Goal: Complete application form: Complete application form

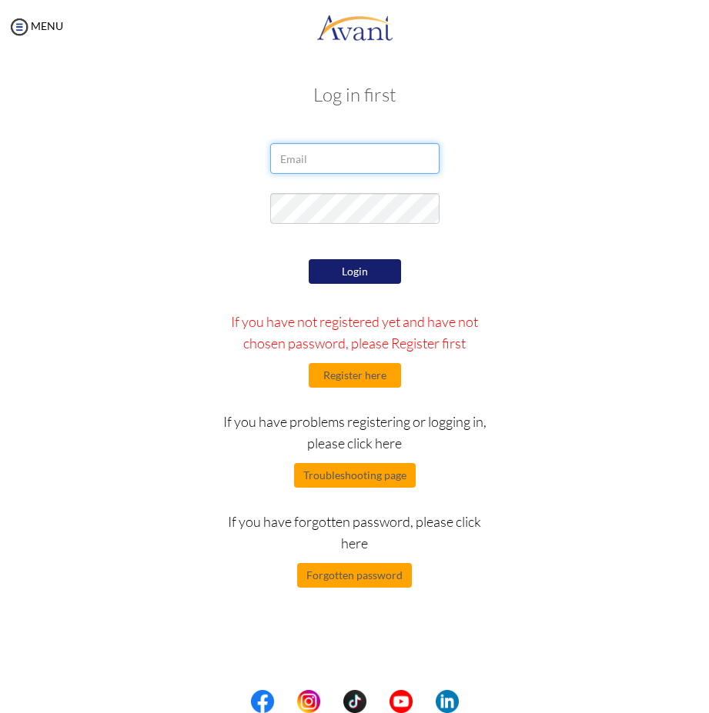
click at [330, 153] on input "email" at bounding box center [354, 158] width 169 height 31
type input "gangatpatience@gmail.com"
click at [414, 155] on input "gangatpatience@gmail.com" at bounding box center [354, 158] width 169 height 31
click at [379, 275] on button "Login" at bounding box center [355, 271] width 92 height 25
click at [358, 384] on button "Register here" at bounding box center [355, 375] width 92 height 25
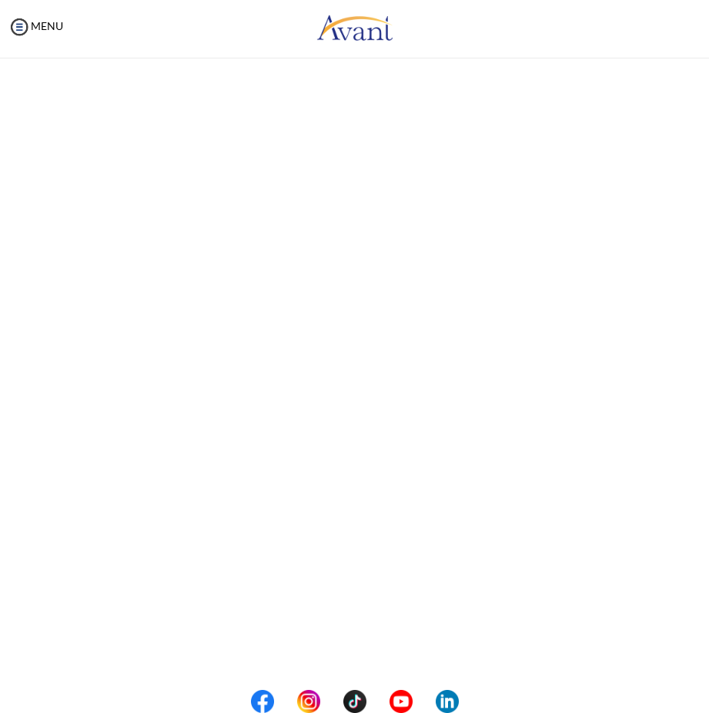
click at [0, 0] on p "If you have not registered, click the "Register" button to create your account.…" at bounding box center [0, 0] width 0 height 0
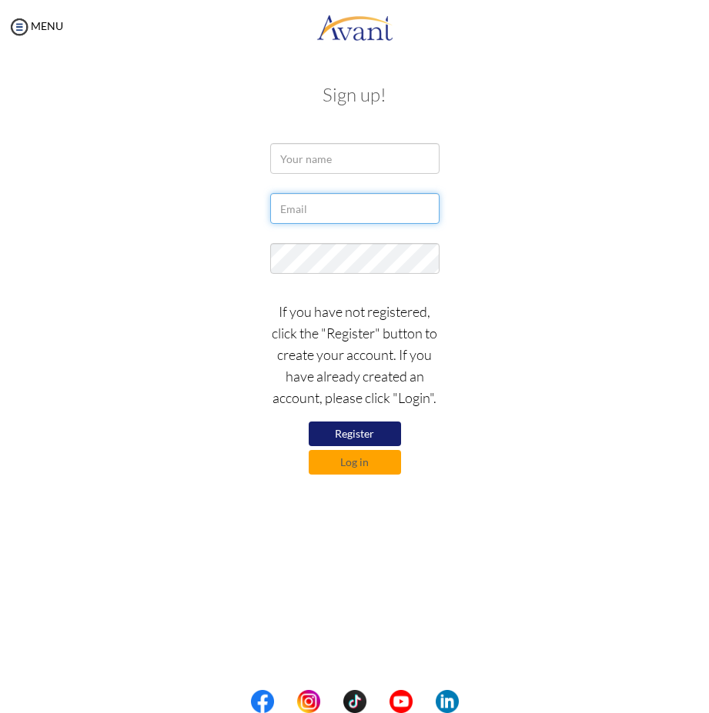
click at [302, 211] on input "text" at bounding box center [354, 208] width 169 height 31
type input "[EMAIL_ADDRESS][DOMAIN_NAME]"
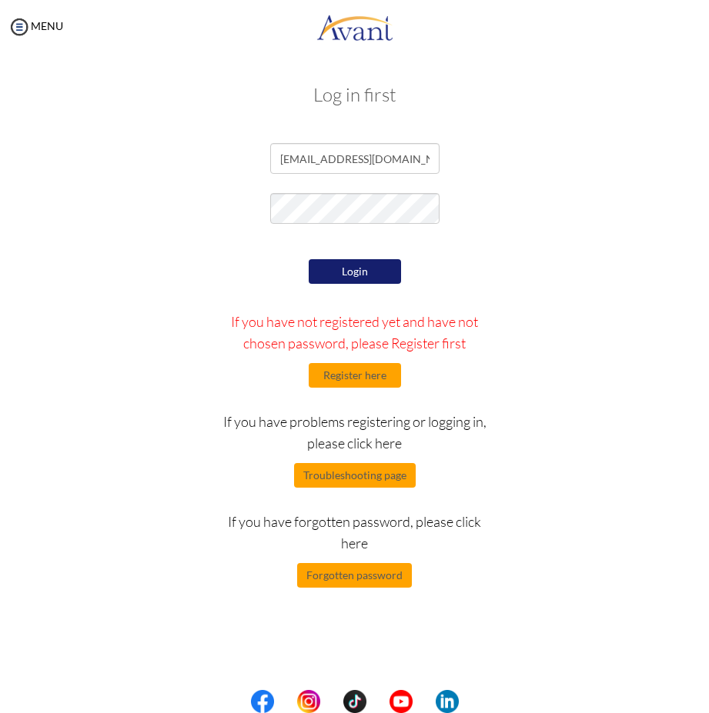
click at [359, 266] on button "Login" at bounding box center [355, 271] width 92 height 25
click at [362, 273] on button "Login" at bounding box center [355, 271] width 92 height 25
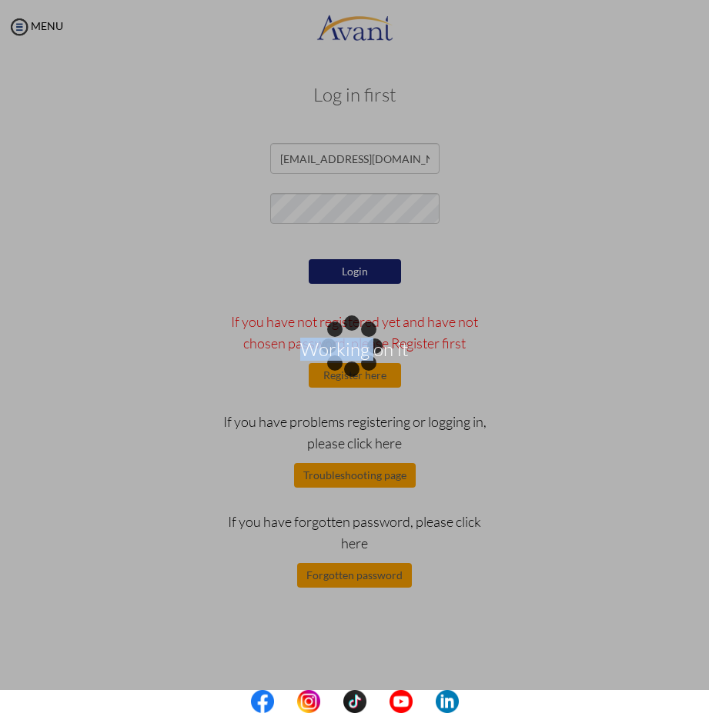
click at [362, 346] on div "Working on it" at bounding box center [355, 357] width 22 height 22
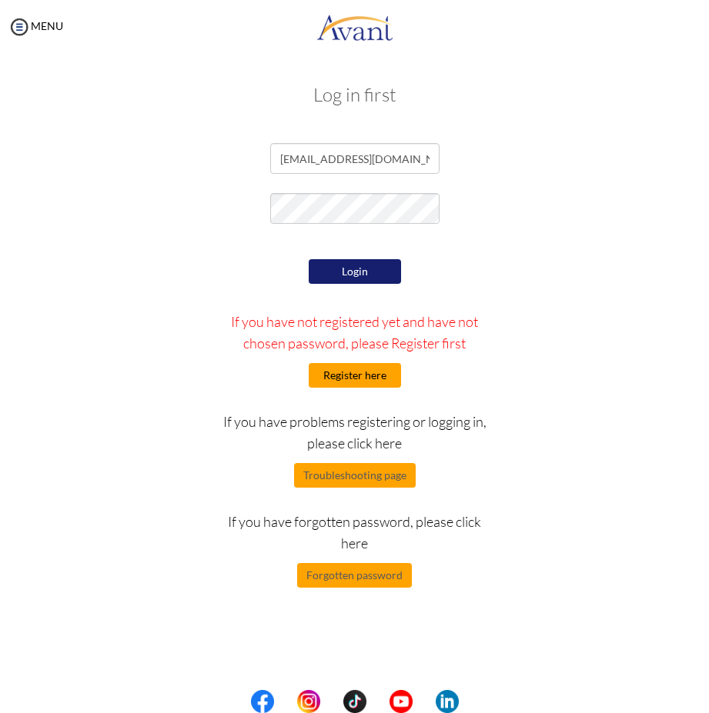
click at [355, 374] on button "Register here" at bounding box center [355, 375] width 92 height 25
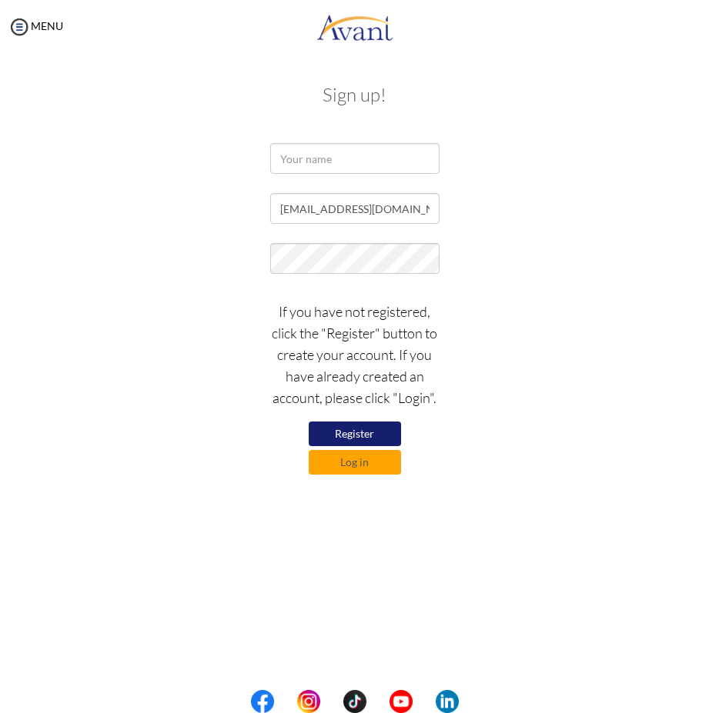
click at [382, 429] on button "Register" at bounding box center [355, 434] width 92 height 25
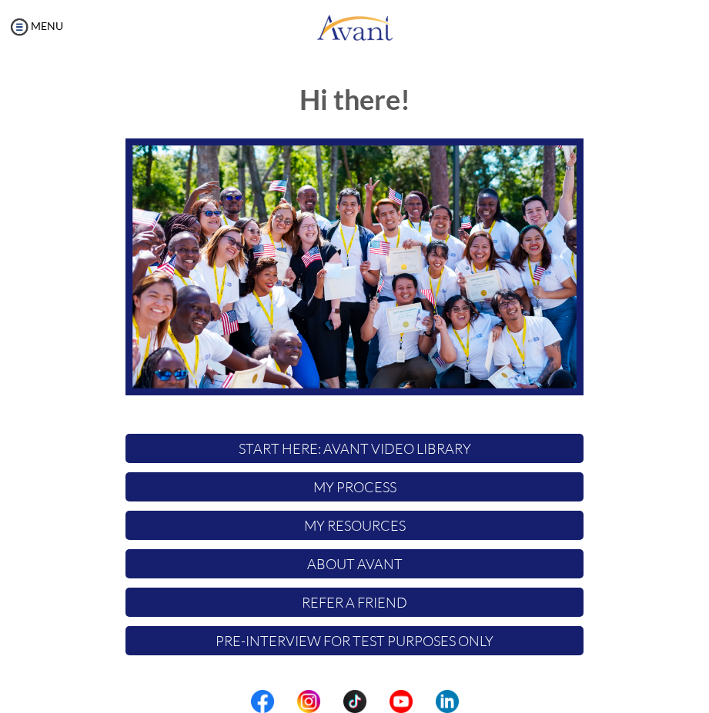
click at [452, 492] on p "My Process" at bounding box center [354, 486] width 458 height 29
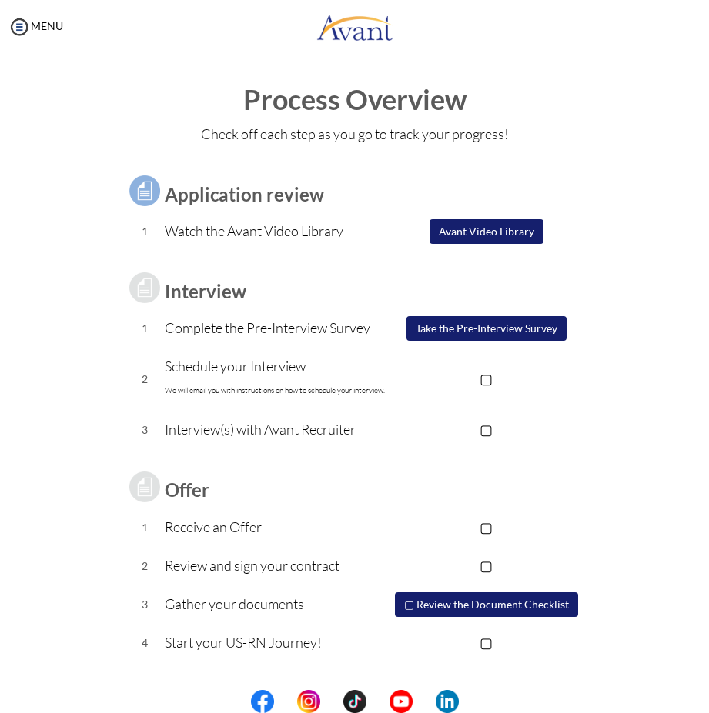
click at [458, 229] on button "Avant Video Library" at bounding box center [486, 231] width 114 height 25
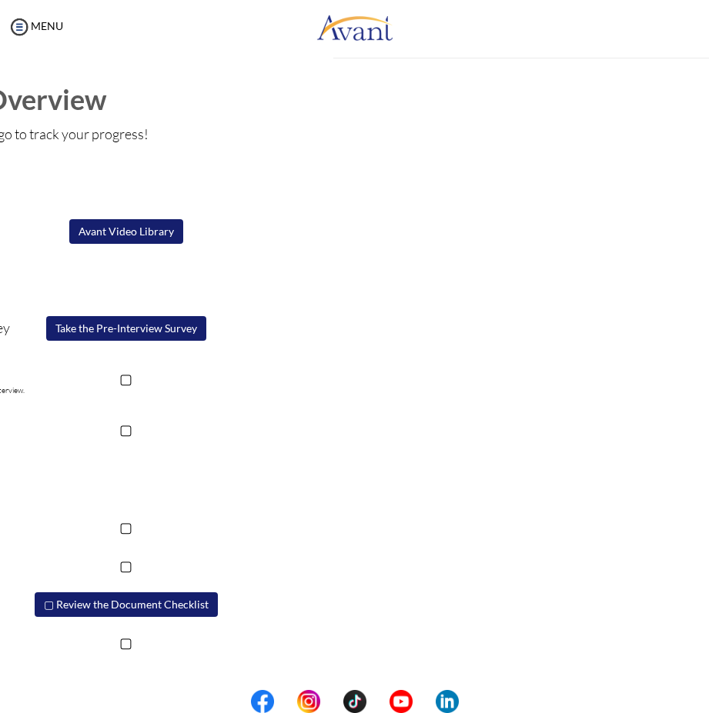
click at [458, 229] on div "My Status What is the next step? We would like you to watch the introductory vi…" at bounding box center [354, 410] width 709 height 713
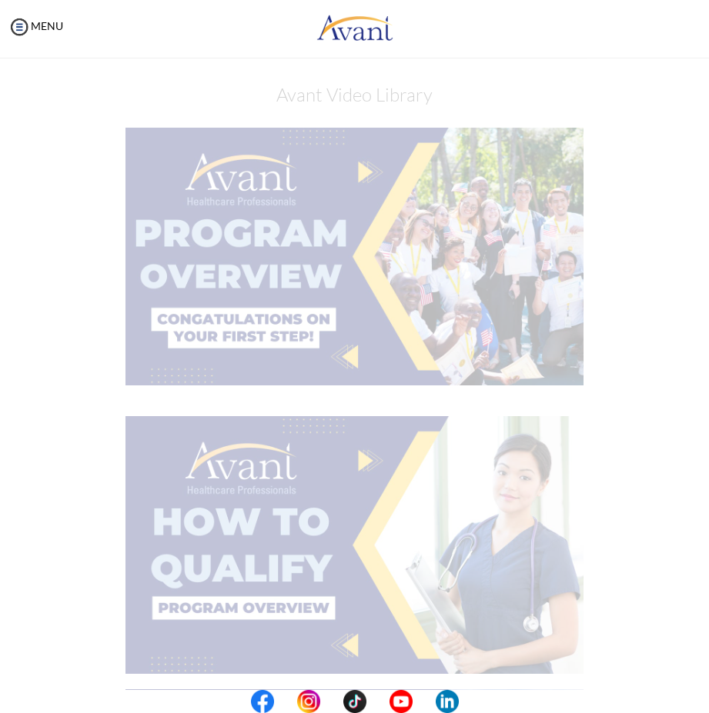
click at [458, 229] on img at bounding box center [354, 257] width 458 height 258
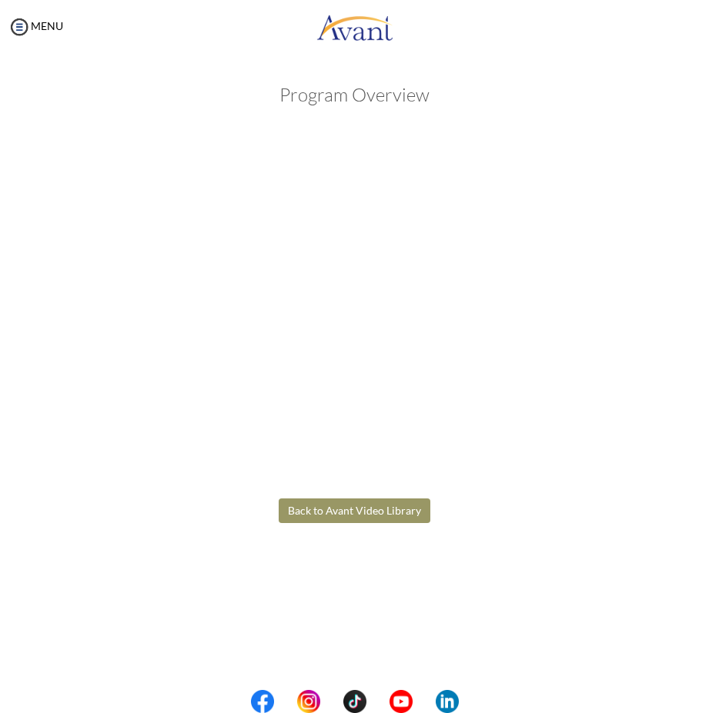
click at [379, 519] on body "Maintenance break. Please come back in 2 hours. MENU My Status What is the next…" at bounding box center [354, 356] width 709 height 713
drag, startPoint x: 416, startPoint y: 515, endPoint x: 422, endPoint y: 524, distance: 10.7
click at [422, 524] on div "Program Overview Back to Avant Video Library" at bounding box center [354, 341] width 577 height 544
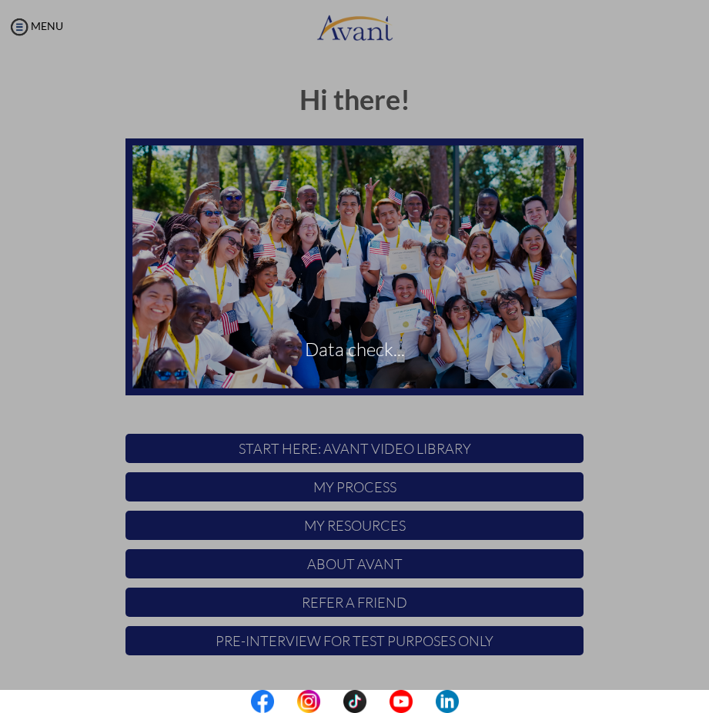
click at [365, 368] on div "Data check..." at bounding box center [355, 357] width 22 height 22
click at [344, 368] on div "Data check..." at bounding box center [355, 357] width 22 height 22
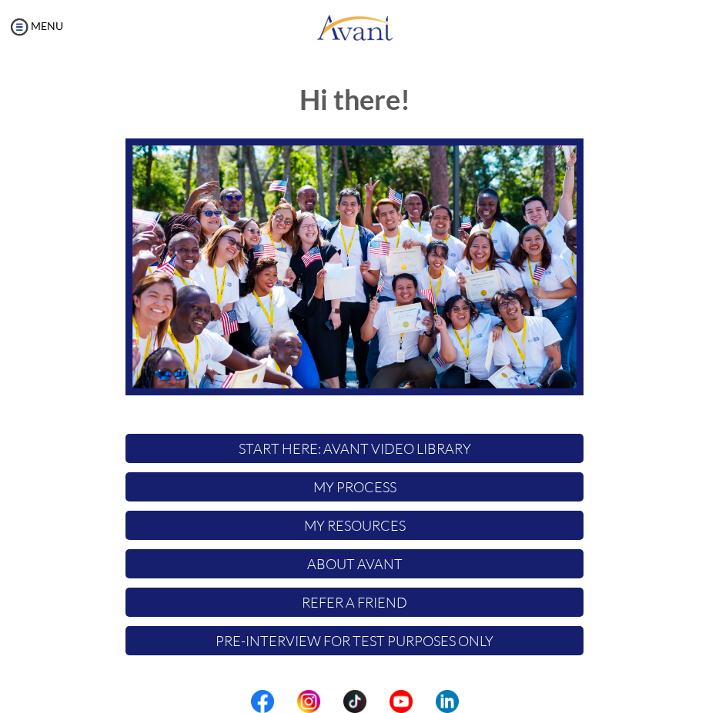
click at [426, 491] on p "My Process" at bounding box center [354, 486] width 458 height 29
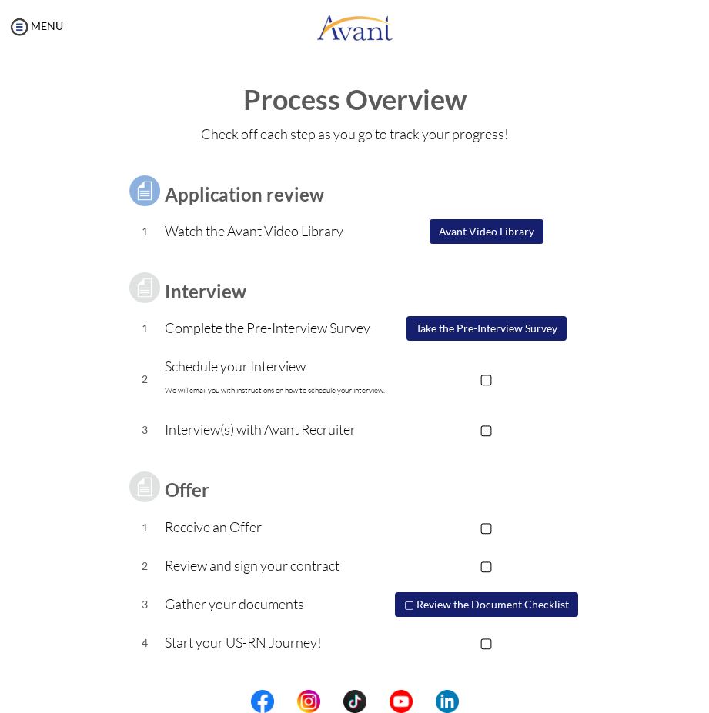
click at [470, 329] on button "Take the Pre-Interview Survey" at bounding box center [486, 328] width 160 height 25
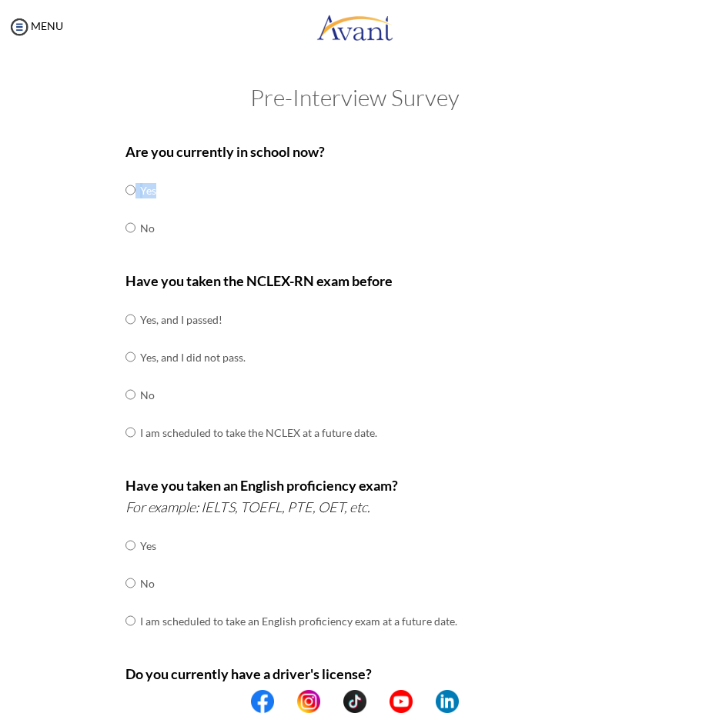
click at [119, 224] on div "Are you currently in school now? Yes No Have you taken the NCLEX-RN exam before…" at bounding box center [354, 539] width 481 height 813
click at [125, 335] on input "radio" at bounding box center [130, 319] width 10 height 31
radio input "true"
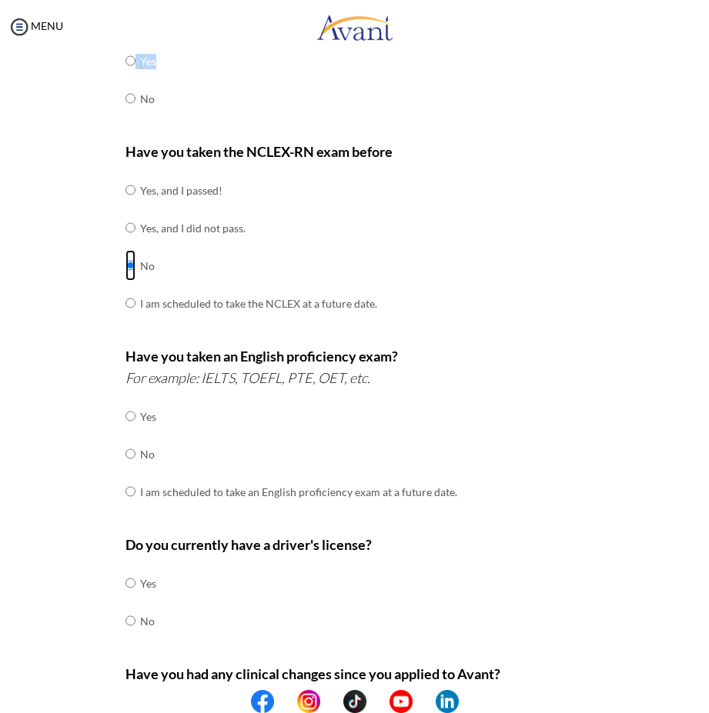
scroll to position [154, 0]
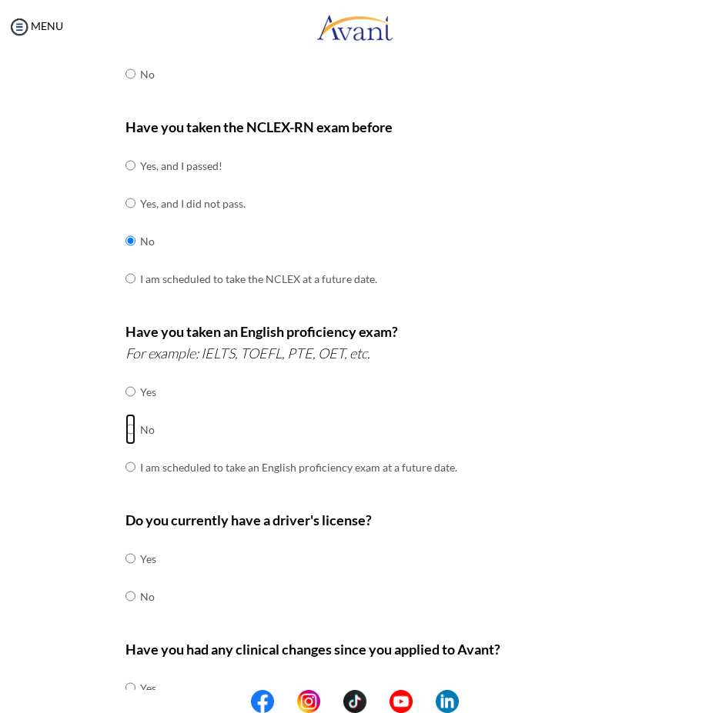
click at [125, 407] on input "radio" at bounding box center [130, 391] width 10 height 31
radio input "true"
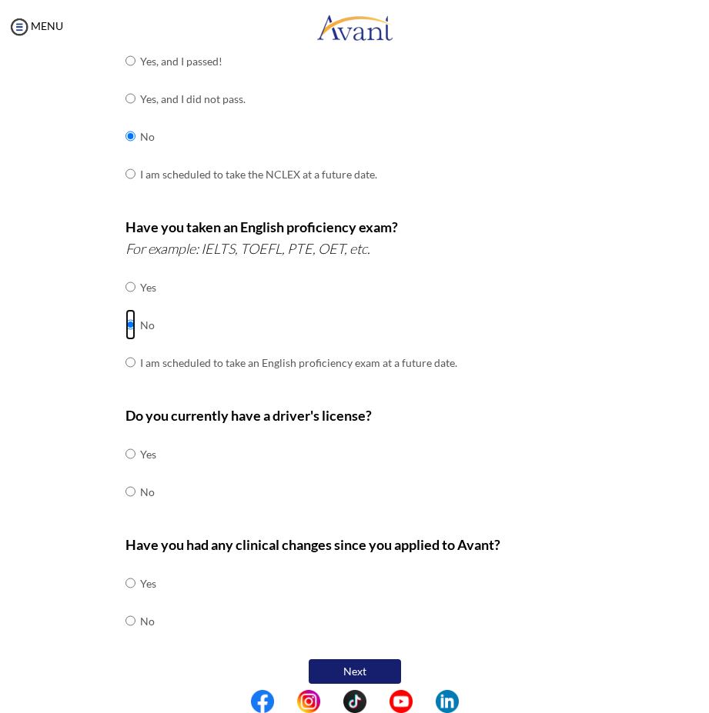
scroll to position [272, 0]
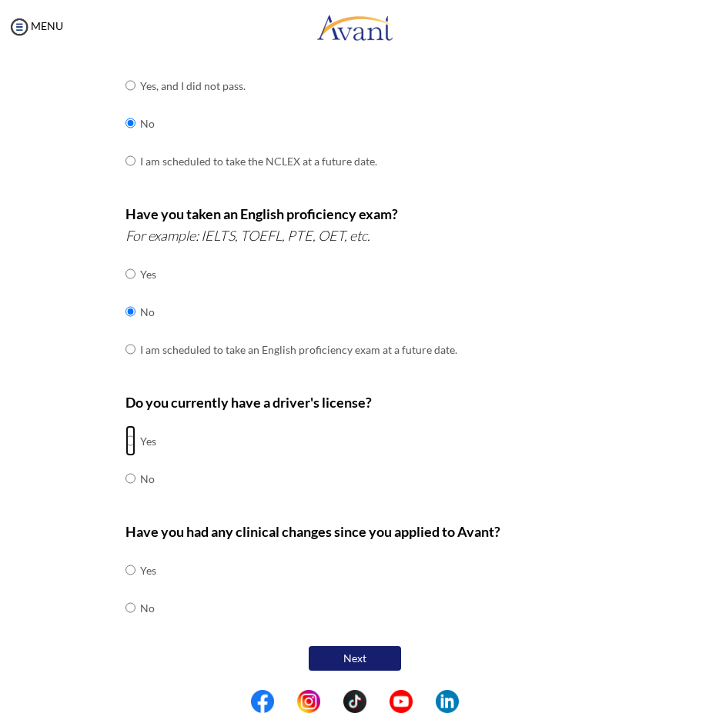
click at [128, 440] on input "radio" at bounding box center [130, 440] width 10 height 31
radio input "true"
click at [125, 586] on input "radio" at bounding box center [130, 570] width 10 height 31
radio input "true"
click at [335, 659] on button "Next" at bounding box center [355, 658] width 92 height 25
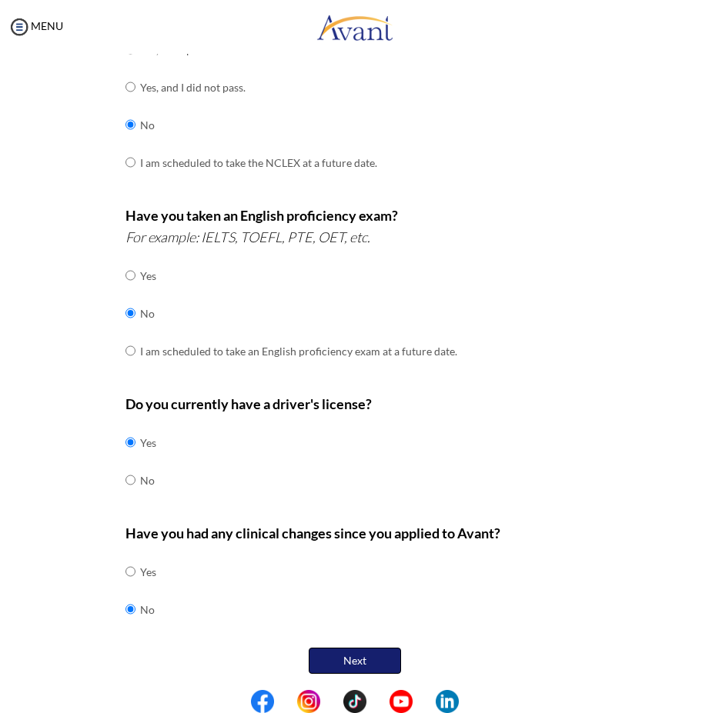
scroll to position [79, 0]
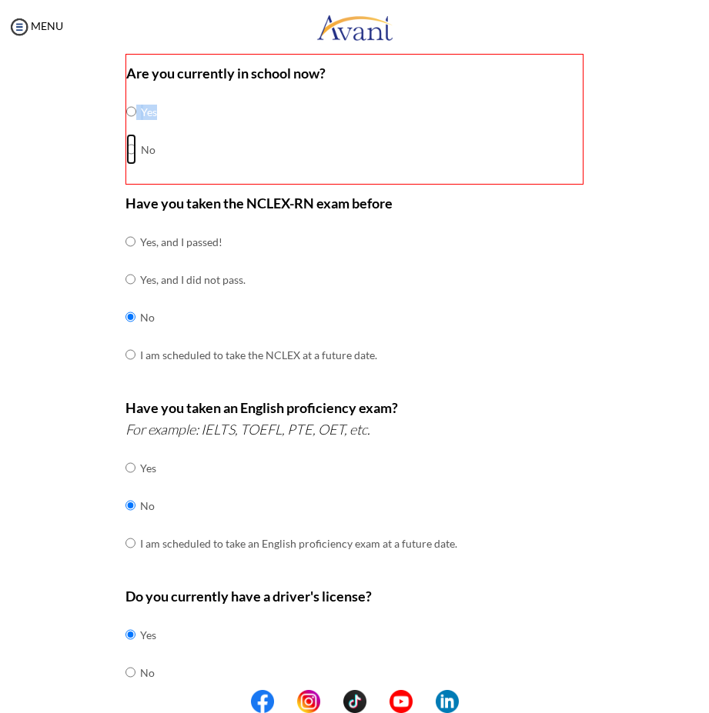
click at [127, 127] on input "radio" at bounding box center [131, 111] width 10 height 31
radio input "true"
click at [194, 115] on div "Are you currently in school now? Yes No" at bounding box center [354, 119] width 458 height 131
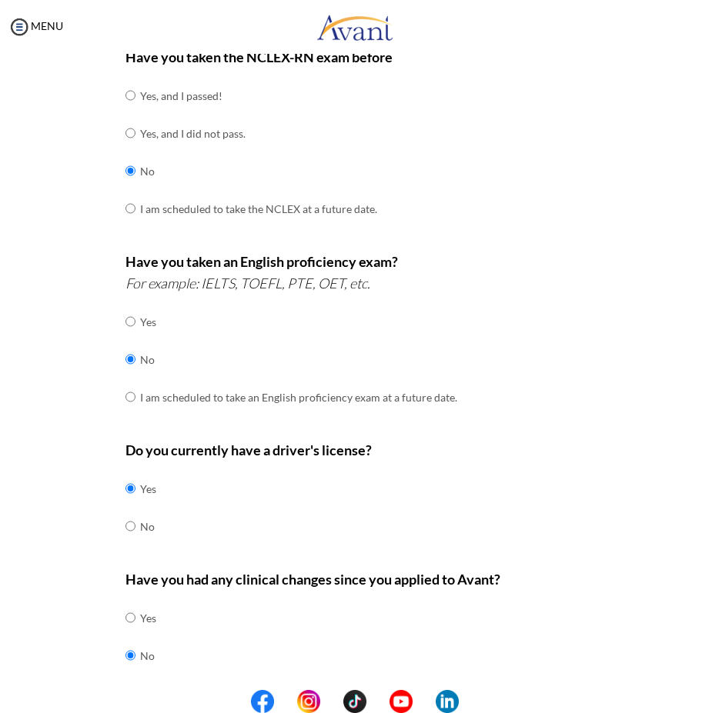
scroll to position [273, 0]
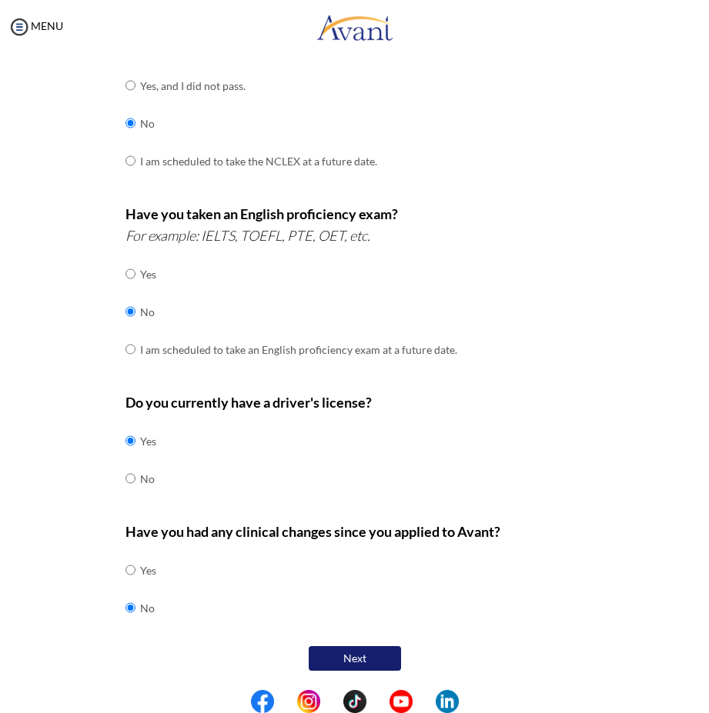
click at [319, 656] on button "Next" at bounding box center [355, 658] width 92 height 25
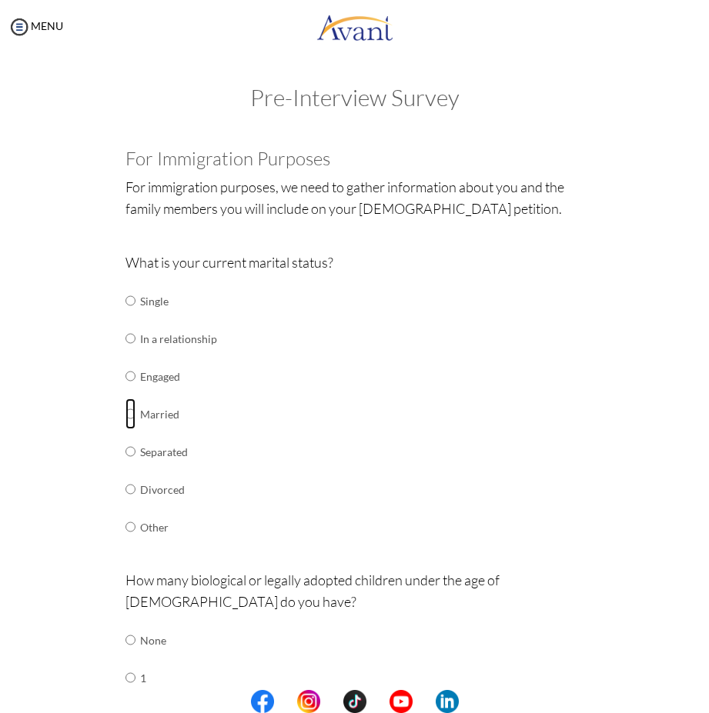
click at [125, 316] on input "radio" at bounding box center [130, 300] width 10 height 31
radio input "true"
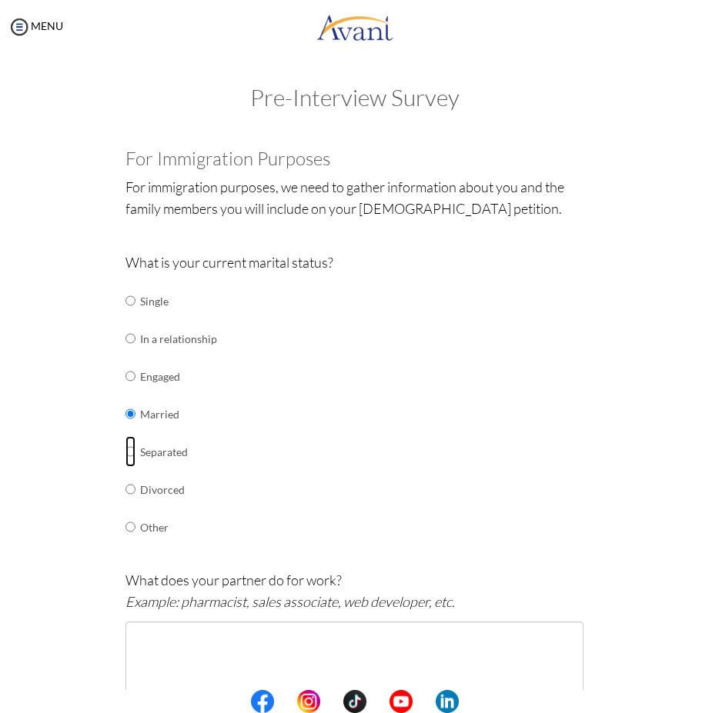
click at [125, 316] on input "radio" at bounding box center [130, 300] width 10 height 31
radio input "true"
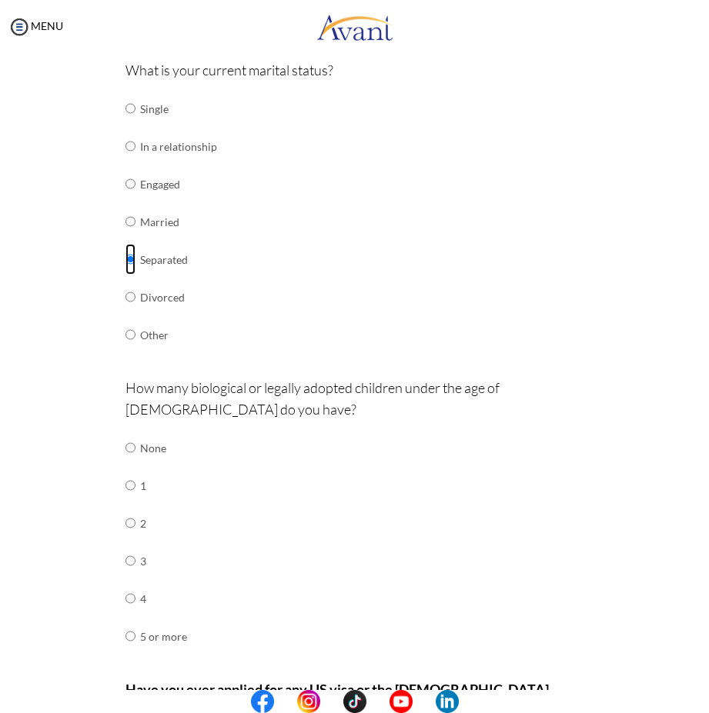
scroll to position [231, 0]
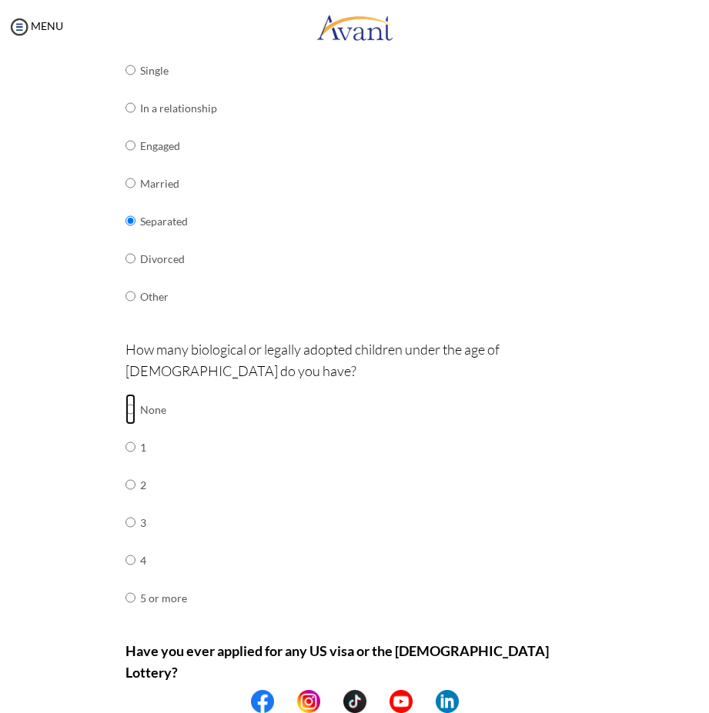
click at [128, 409] on input "radio" at bounding box center [130, 409] width 10 height 31
radio input "true"
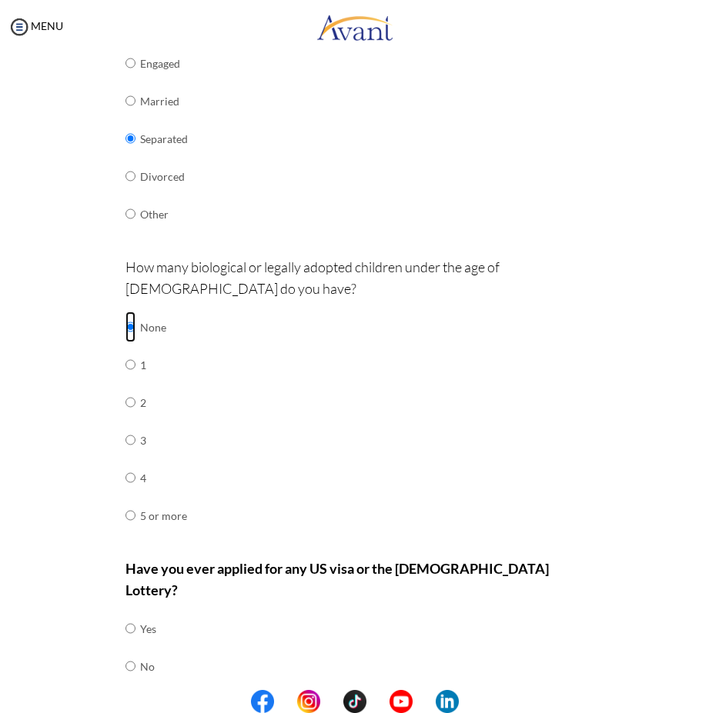
scroll to position [350, 0]
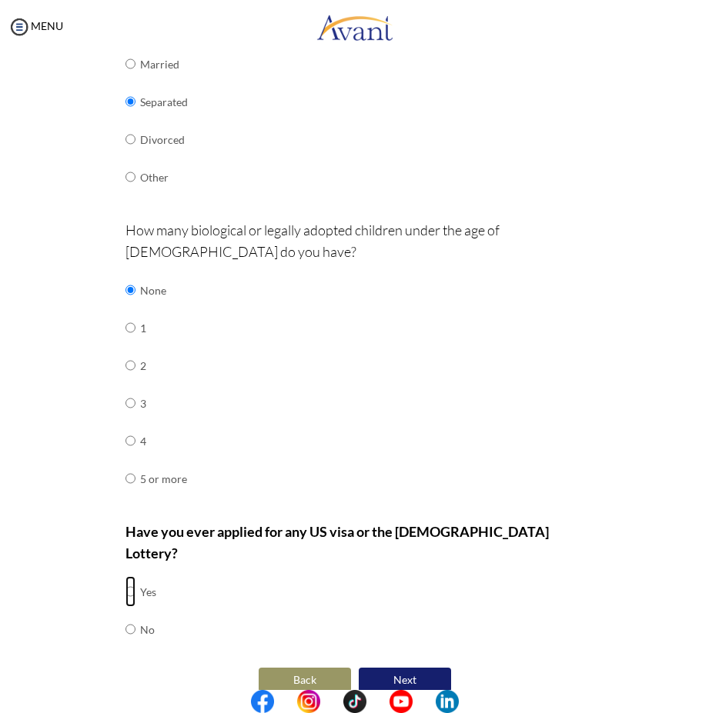
click at [125, 576] on input "radio" at bounding box center [130, 591] width 10 height 31
radio input "true"
click at [125, 606] on input "radio" at bounding box center [130, 591] width 10 height 31
radio input "true"
click at [387, 668] on button "Next" at bounding box center [405, 680] width 92 height 25
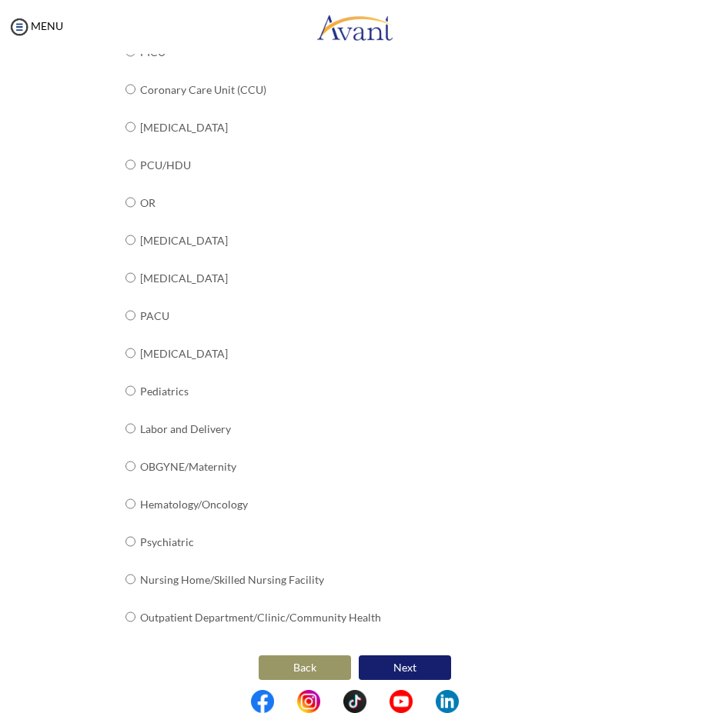
scroll to position [425, 0]
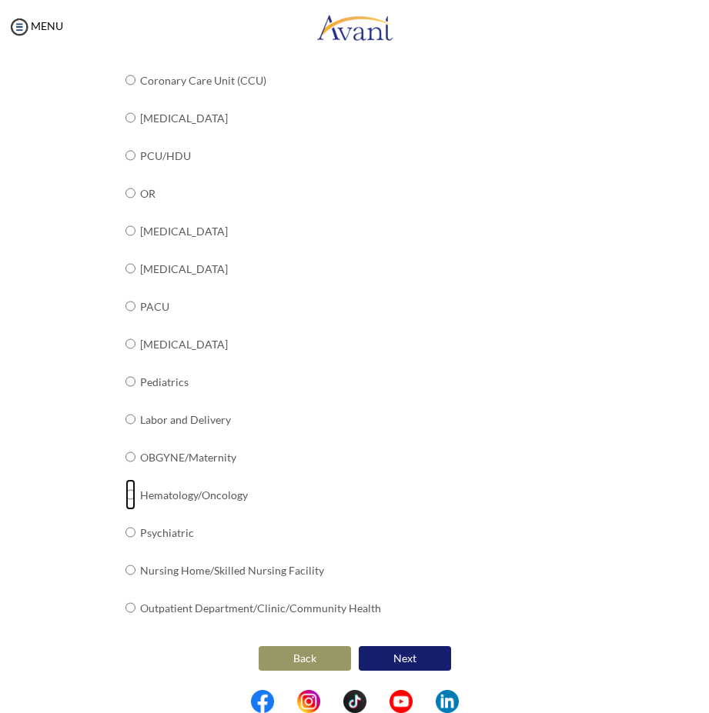
radio input "true"
click at [375, 663] on button "Next" at bounding box center [405, 658] width 92 height 25
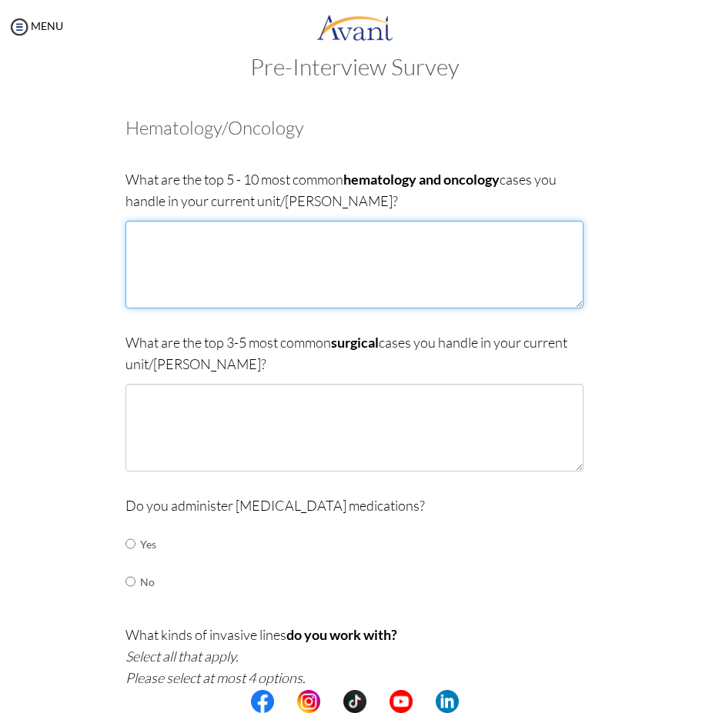
click at [139, 234] on textarea at bounding box center [354, 265] width 458 height 88
click at [339, 236] on textarea "multiple myeloma, haemophilia,sickle cell" at bounding box center [354, 265] width 458 height 88
click at [303, 248] on textarea "multiple myeloma, haemophilia sicle cell disease," at bounding box center [354, 265] width 458 height 88
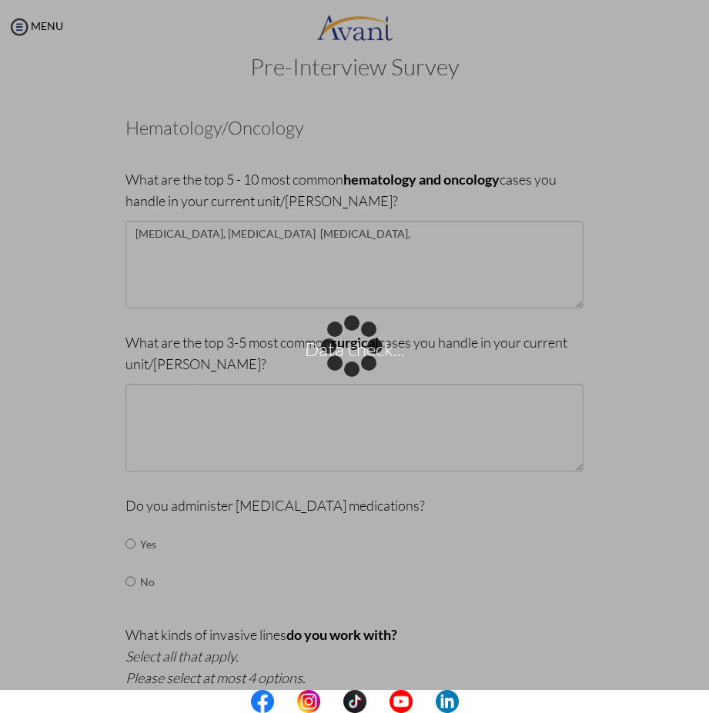
click at [344, 346] on div "Data check..." at bounding box center [355, 357] width 22 height 22
click at [365, 346] on div "Data check..." at bounding box center [355, 357] width 22 height 22
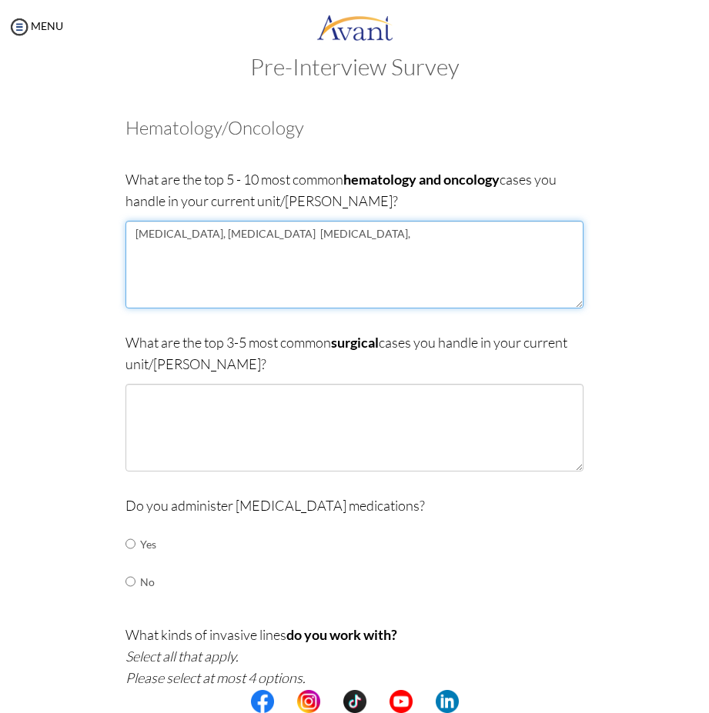
click at [370, 232] on textarea "multiple myeloma, hemophilia sickle cell disease," at bounding box center [354, 265] width 458 height 88
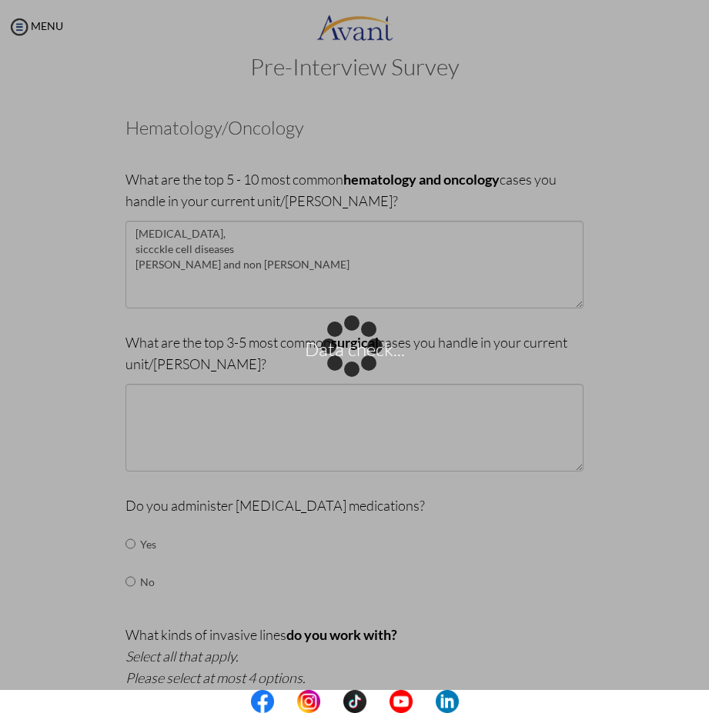
click at [344, 346] on div "Data check..." at bounding box center [355, 357] width 22 height 22
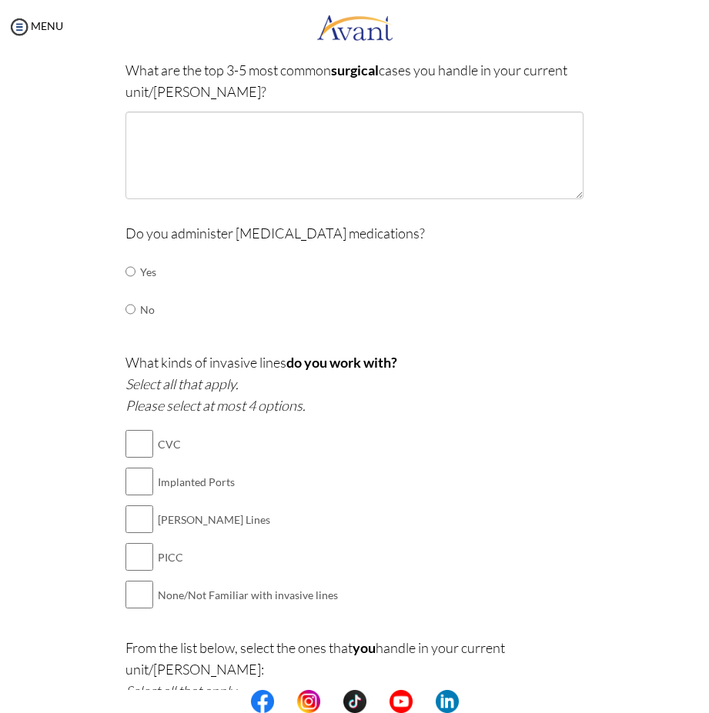
scroll to position [385, 0]
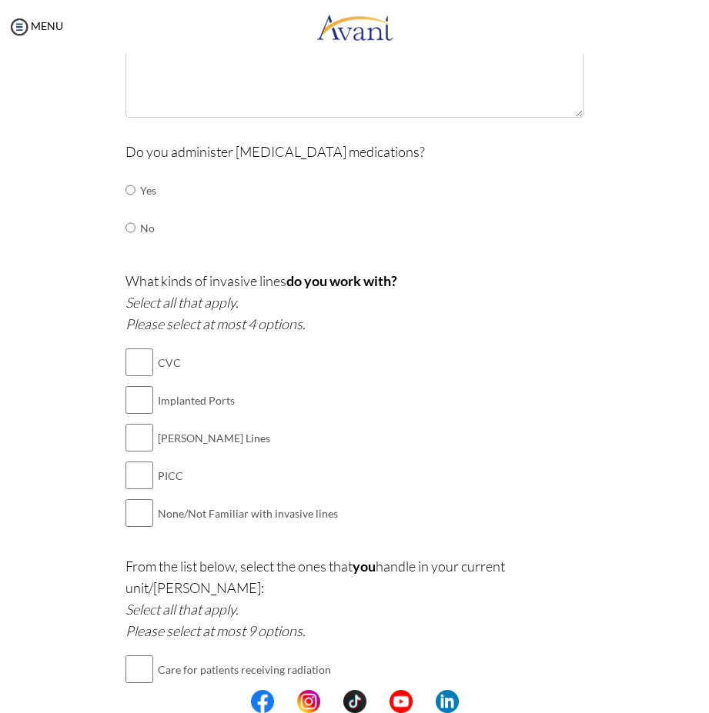
type textarea "multiple myeloma, sickle cell diseases Hodgkins and non-Hodgkins lymphomas, acu…"
click at [128, 185] on input "radio" at bounding box center [130, 190] width 10 height 31
radio input "true"
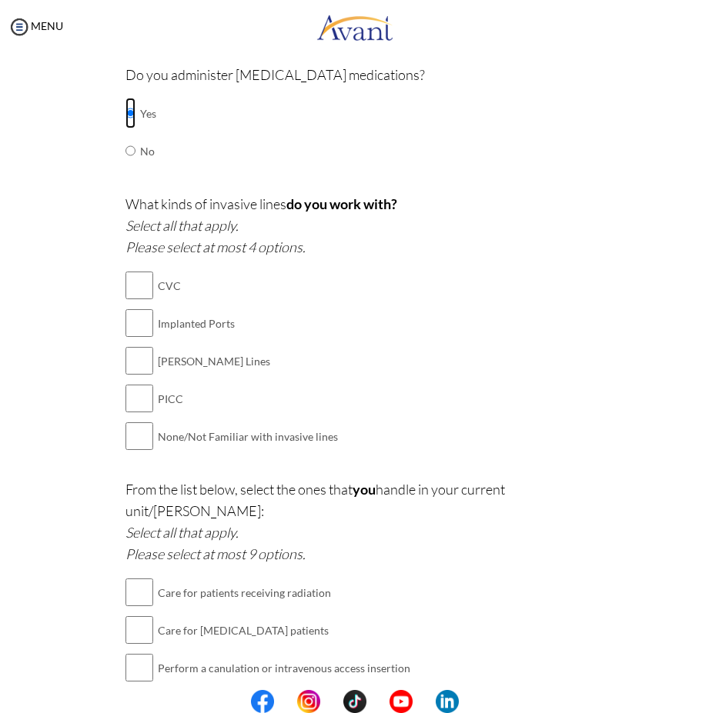
scroll to position [539, 0]
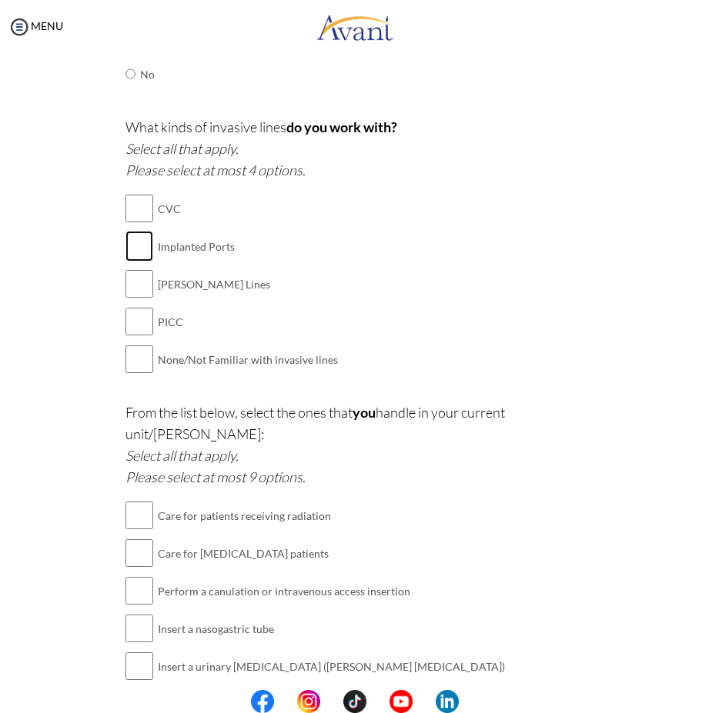
click at [128, 240] on input "checkbox" at bounding box center [139, 246] width 28 height 31
checkbox input "true"
click at [143, 210] on input "checkbox" at bounding box center [139, 208] width 28 height 31
checkbox input "true"
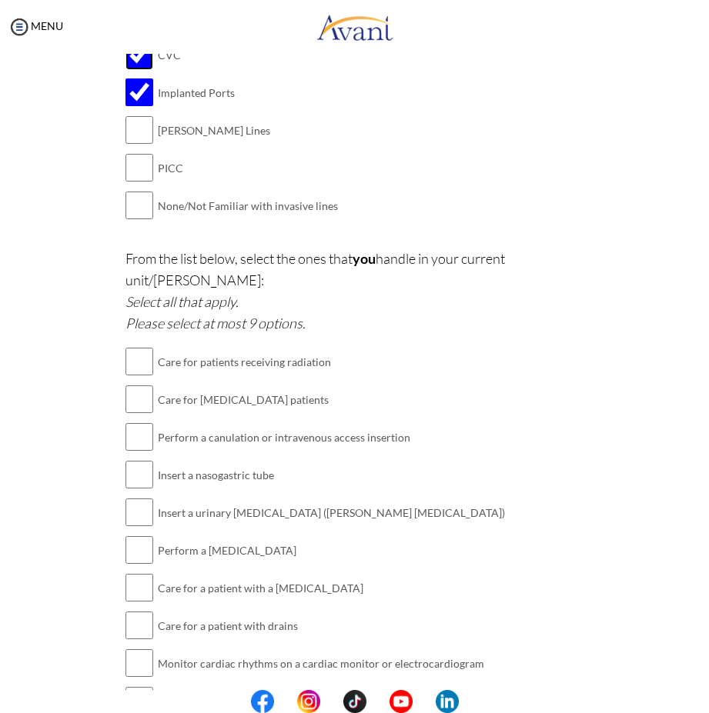
scroll to position [764, 0]
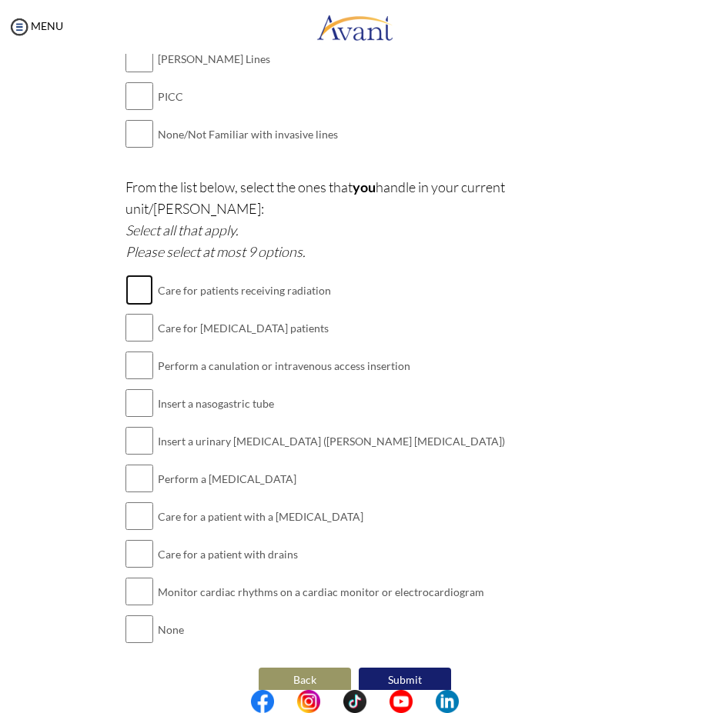
click at [130, 275] on input "checkbox" at bounding box center [139, 290] width 28 height 31
checkbox input "true"
click at [125, 312] on input "checkbox" at bounding box center [139, 327] width 28 height 31
checkbox input "true"
click at [118, 343] on div "Are you currently in school now? Yes No Have you taken the NCLEX-RN exam before…" at bounding box center [354, 32] width 481 height 1327
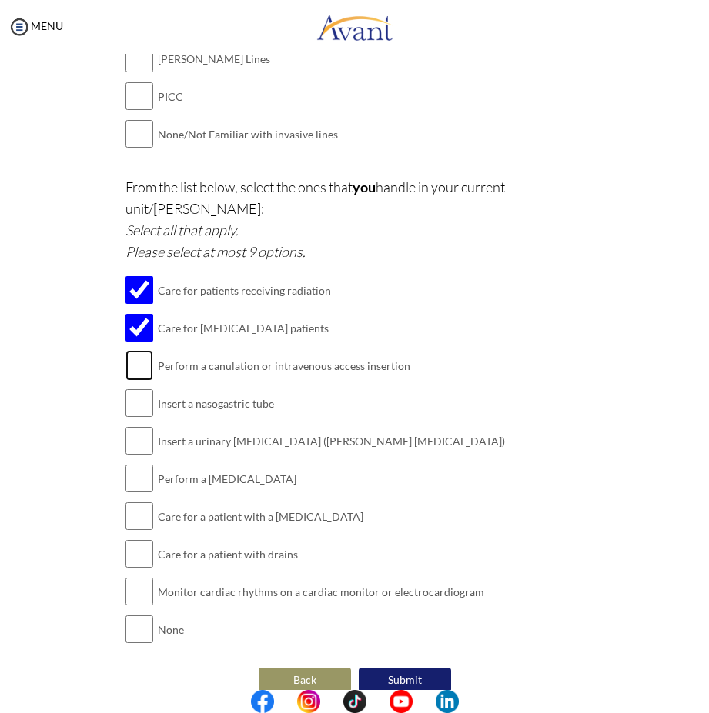
click at [142, 350] on input "checkbox" at bounding box center [139, 365] width 28 height 31
checkbox input "true"
click at [153, 386] on td at bounding box center [155, 404] width 5 height 38
click at [132, 390] on input "checkbox" at bounding box center [139, 403] width 28 height 31
checkbox input "true"
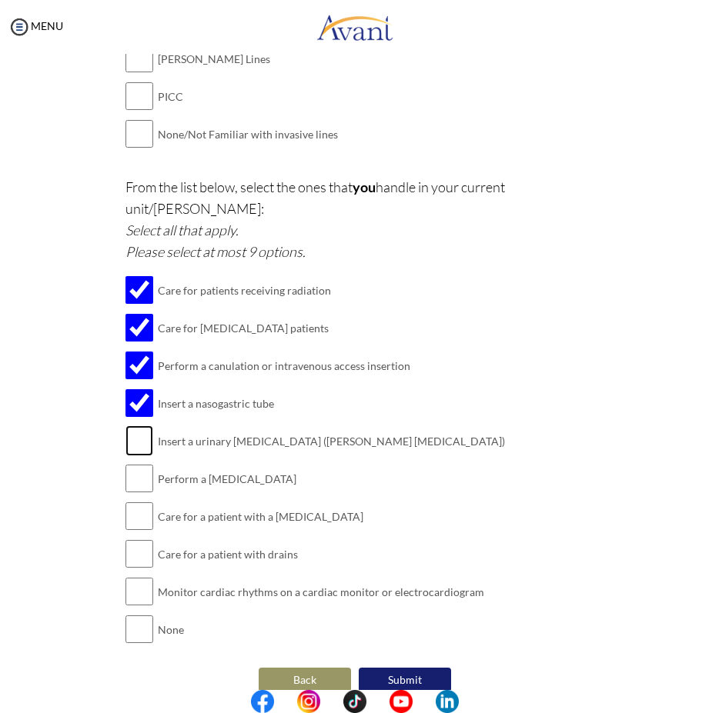
click at [130, 425] on input "checkbox" at bounding box center [139, 440] width 28 height 31
checkbox input "true"
click at [132, 463] on input "checkbox" at bounding box center [139, 478] width 28 height 31
checkbox input "true"
click at [140, 501] on input "checkbox" at bounding box center [139, 516] width 28 height 31
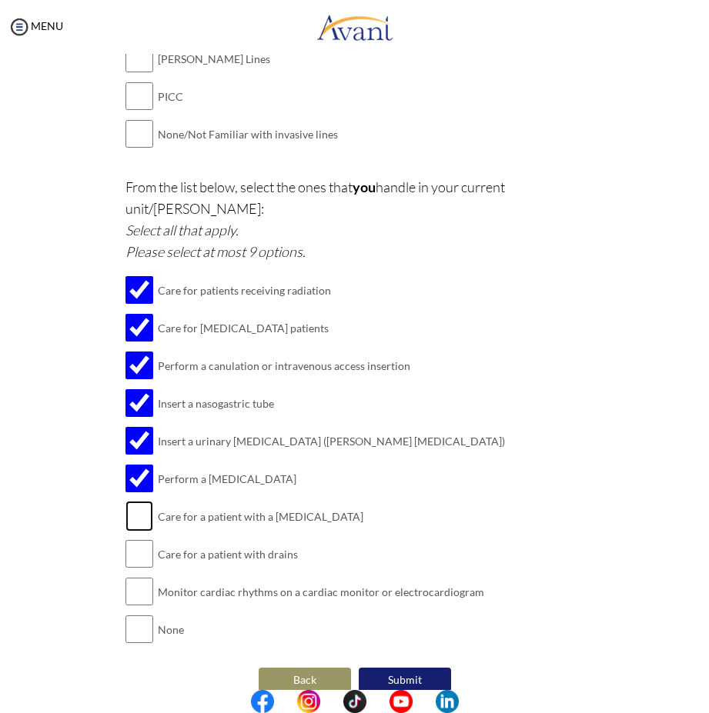
checkbox input "true"
click at [129, 539] on input "checkbox" at bounding box center [139, 554] width 28 height 31
checkbox input "true"
click at [131, 579] on input "checkbox" at bounding box center [139, 591] width 28 height 31
checkbox input "true"
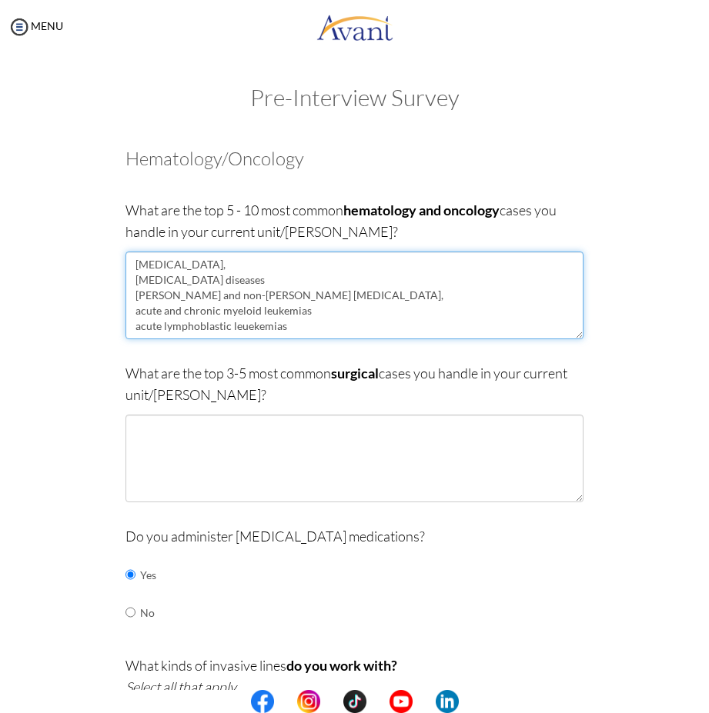
scroll to position [10, 0]
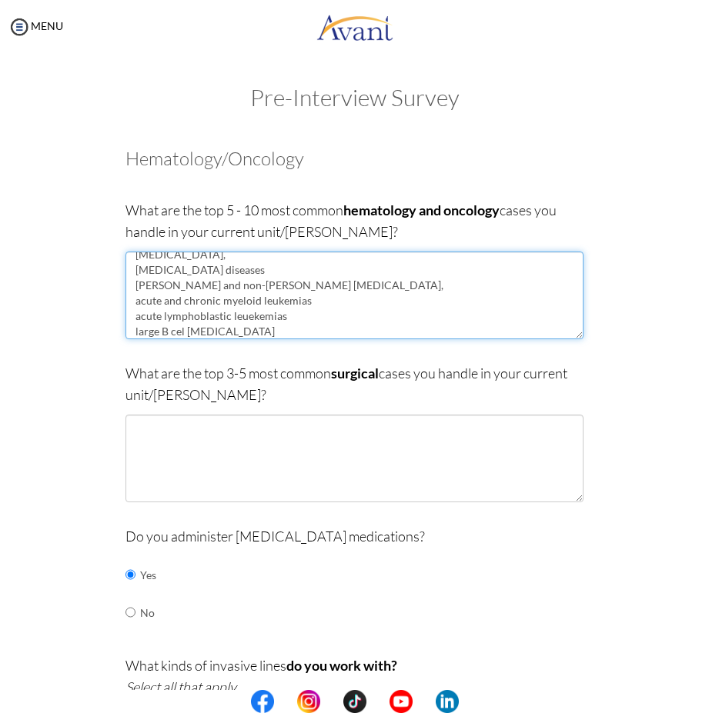
click at [177, 333] on textarea "multiple myeloma, sickle cell diseases Hodgkins and non-Hodgkins lymphomas, acu…" at bounding box center [354, 296] width 458 height 88
click at [258, 275] on textarea "multiple myeloma, sickle cell diseases Hodgkins and non-Hodgkins lymphomas, acu…" at bounding box center [354, 296] width 458 height 88
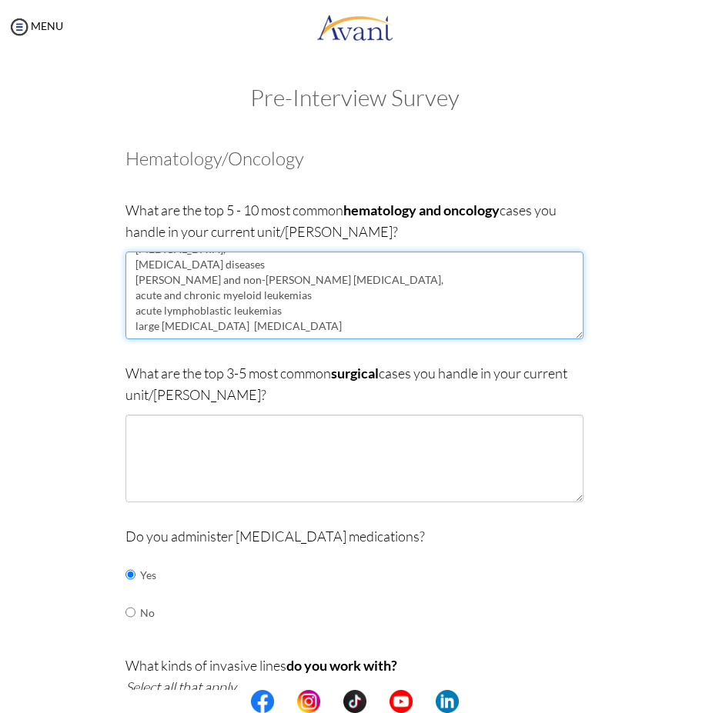
scroll to position [0, 0]
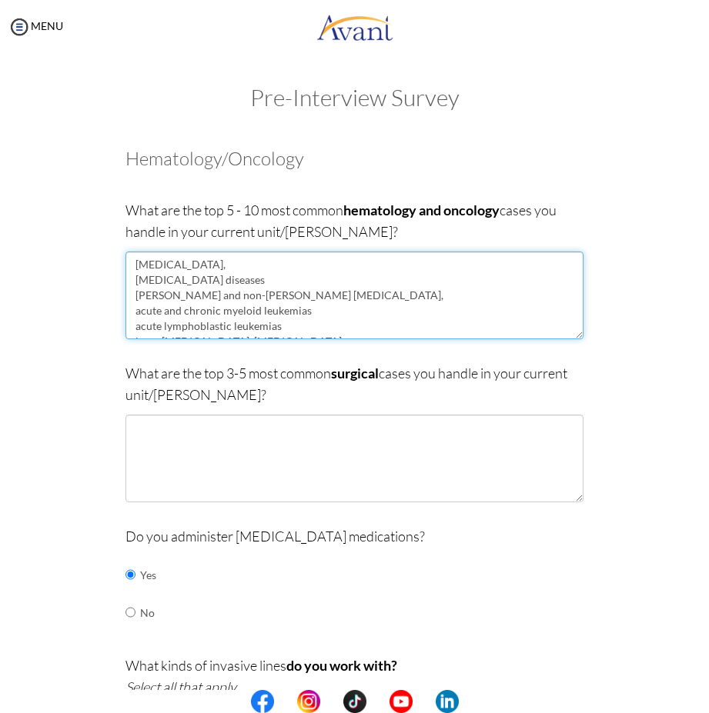
click at [228, 265] on textarea "multiple myeloma, sickle cell diseases Hodgkins and non-Hodgkins's lymphomas, a…" at bounding box center [354, 296] width 458 height 88
click at [306, 322] on textarea "multiple myeloma, haemophilia sickle cell diseases Hodgkins and non-Hodgkins's …" at bounding box center [354, 296] width 458 height 88
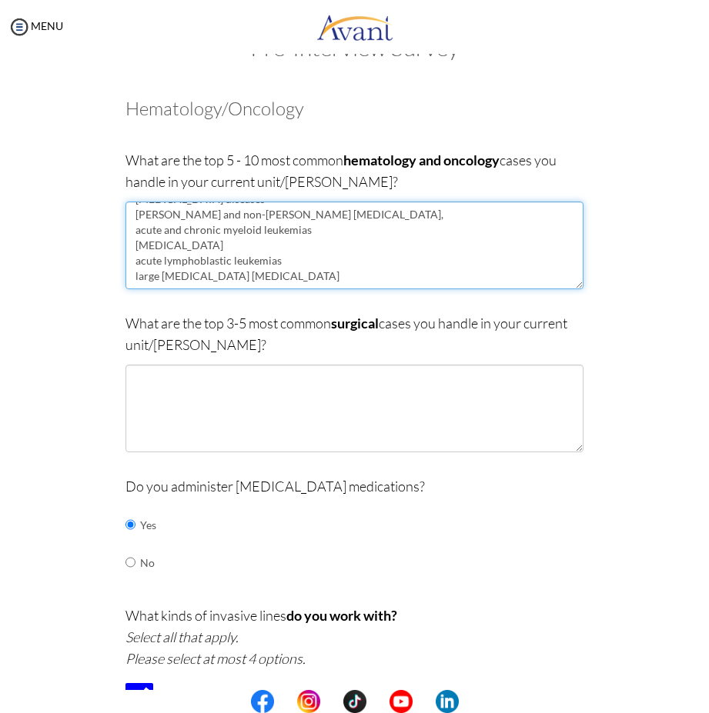
scroll to position [77, 0]
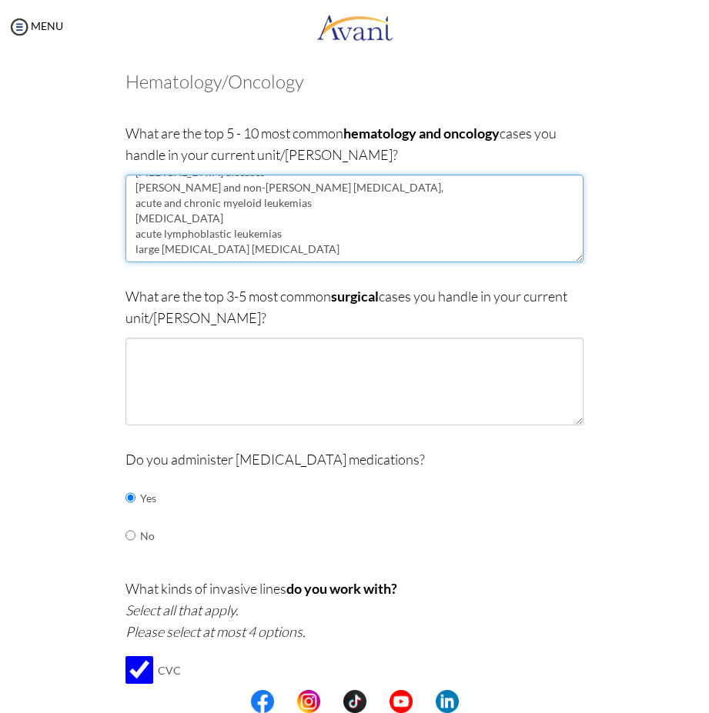
click at [239, 239] on textarea "multiple myeloma, hemophilia sickle cell diseases Hodgkins and non-Hodgkins's l…" at bounding box center [354, 219] width 458 height 88
click at [215, 202] on textarea "multiple myeloma, hemophilia sickle cell diseases Hodgkins and non-Hodgkins's l…" at bounding box center [354, 219] width 458 height 88
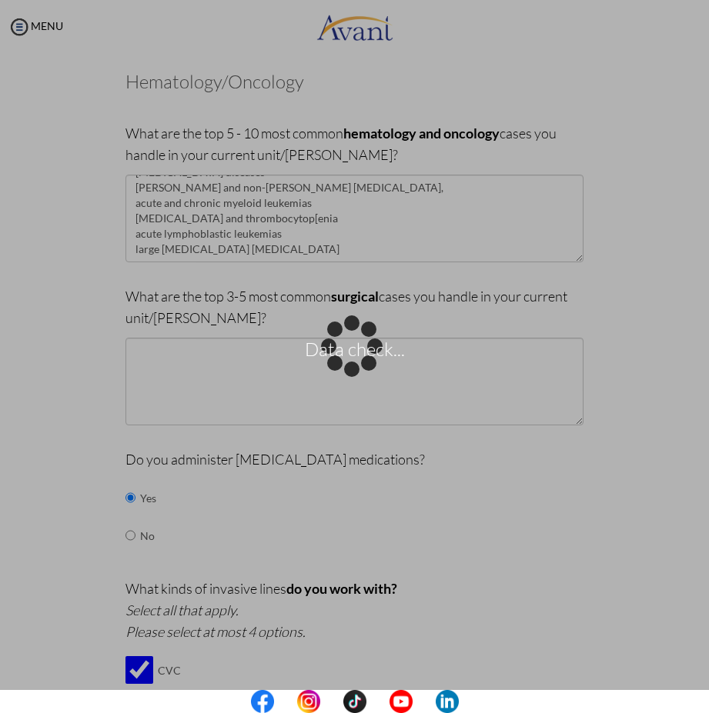
click at [347, 346] on div "Data check..." at bounding box center [355, 357] width 22 height 22
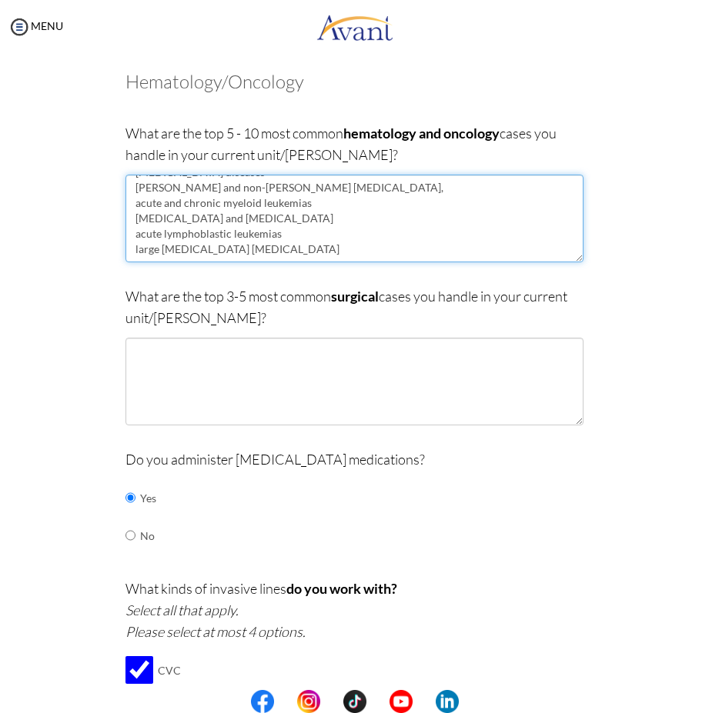
click at [239, 235] on textarea "multiple myeloma, hemophilia sickle cell diseases Hodgkins and non-Hodgkins's l…" at bounding box center [354, 219] width 458 height 88
click at [255, 234] on textarea "multiple myeloma, hemophilia sickle cell diseases Hodgkins and non-Hodgkins's l…" at bounding box center [354, 219] width 458 height 88
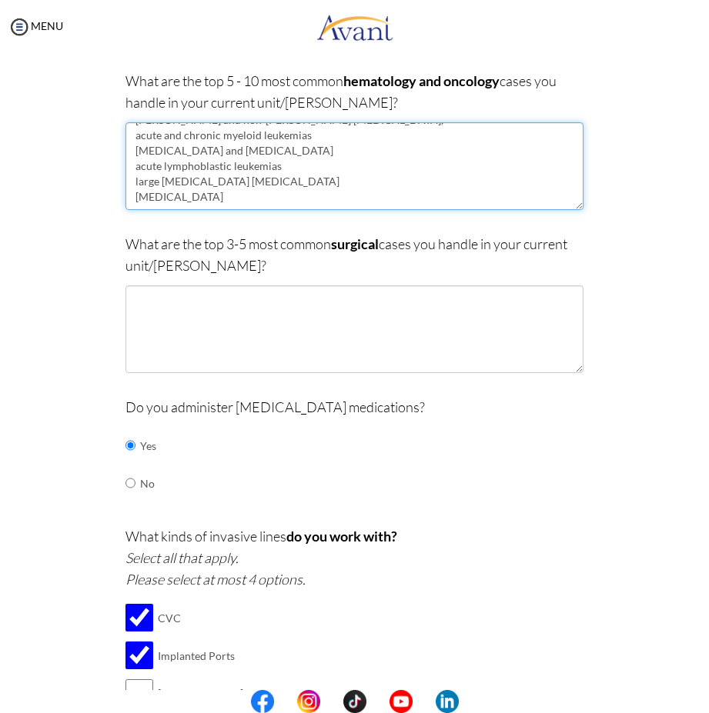
scroll to position [154, 0]
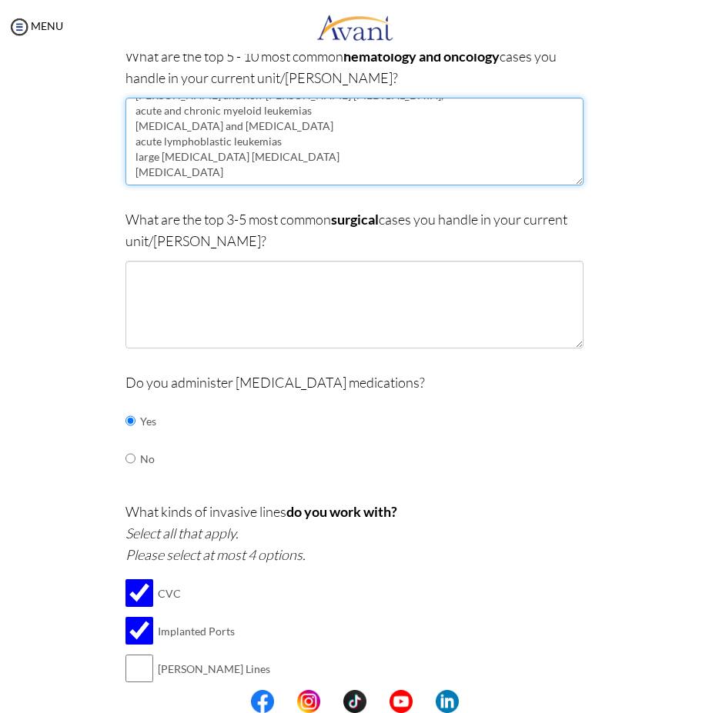
type textarea "multiple myeloma, hemophilia sickle cell diseases Hodgkins and non-Hodgkins's l…"
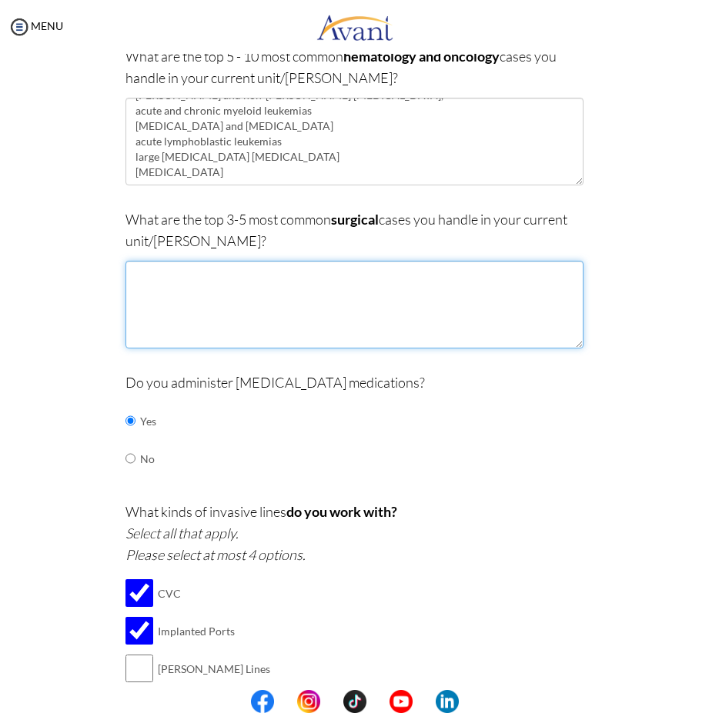
click at [167, 292] on textarea at bounding box center [354, 305] width 458 height 88
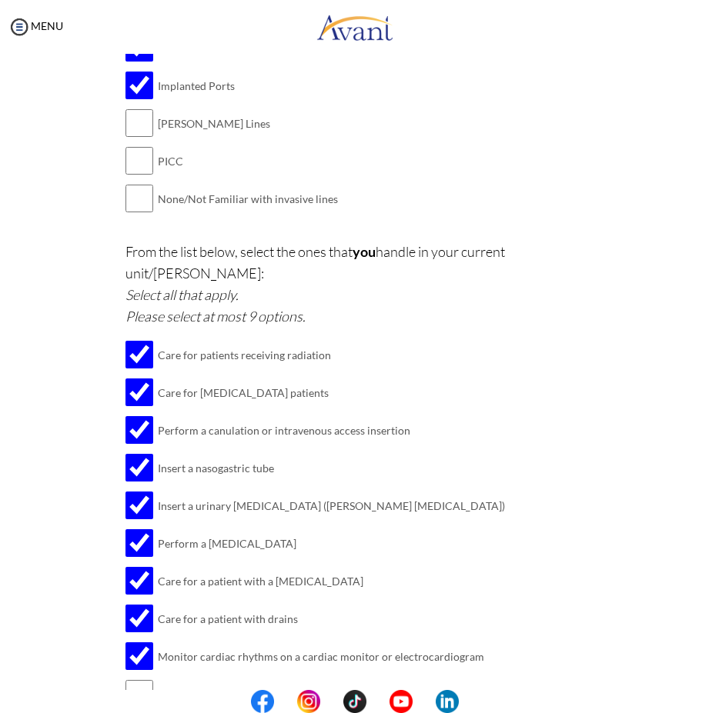
scroll to position [764, 0]
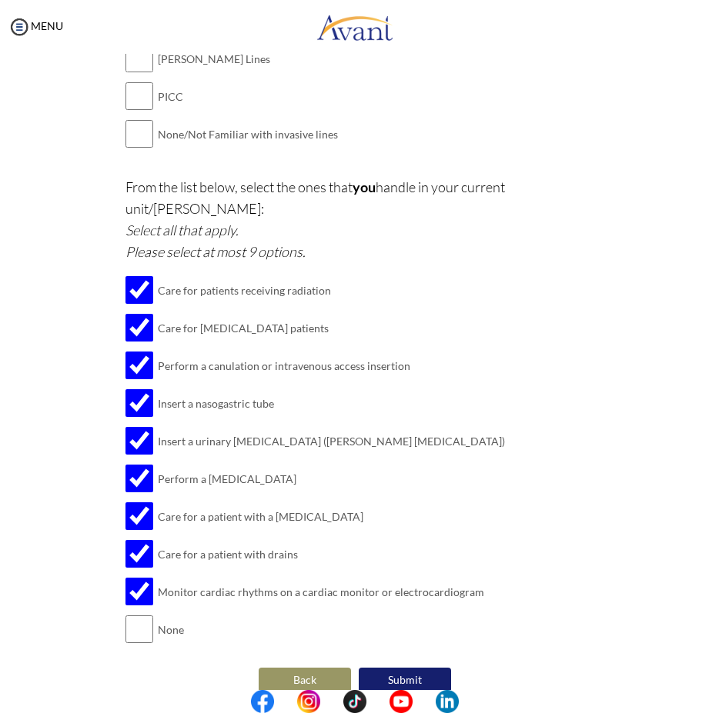
type textarea "bone marrow aspiration biopsy chest drain insertion"
click at [422, 668] on button "Submit" at bounding box center [405, 680] width 92 height 25
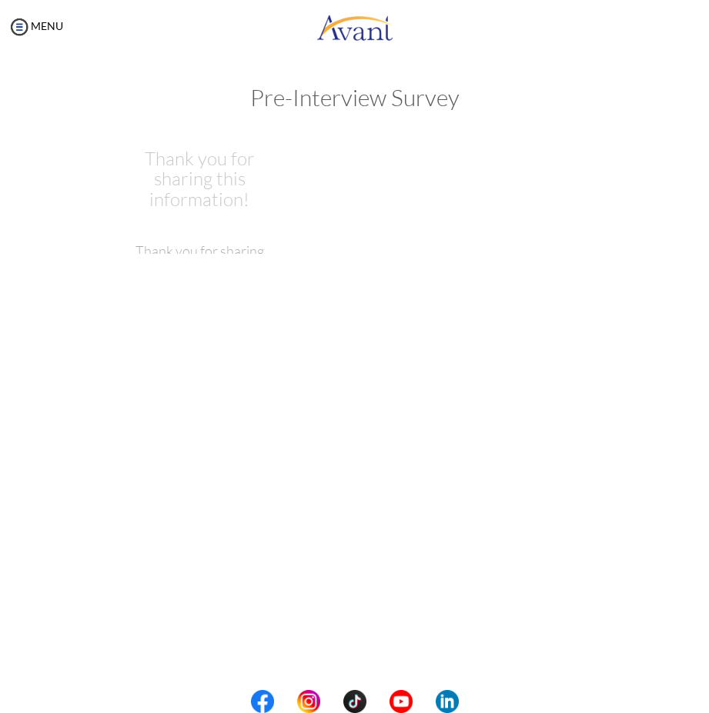
scroll to position [0, 0]
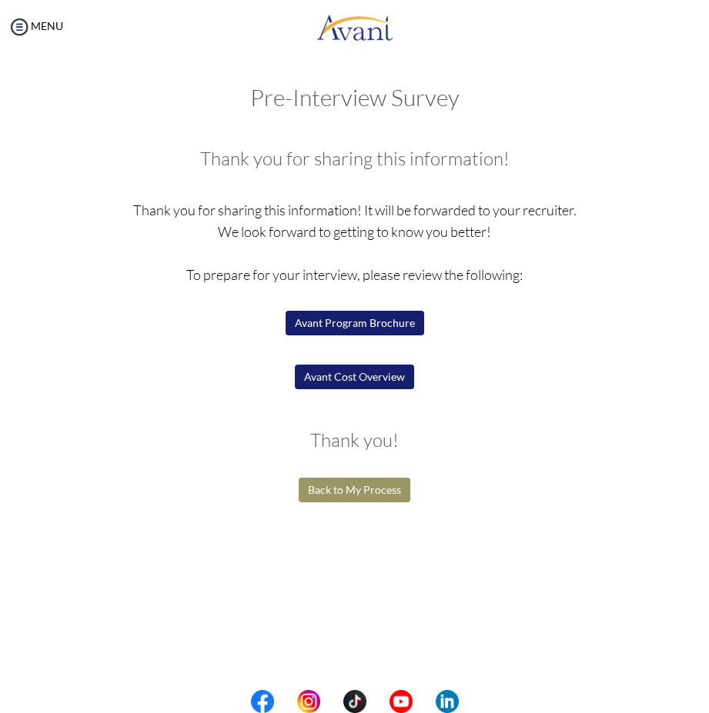
click at [392, 382] on button "Avant Cost Overview" at bounding box center [354, 377] width 119 height 25
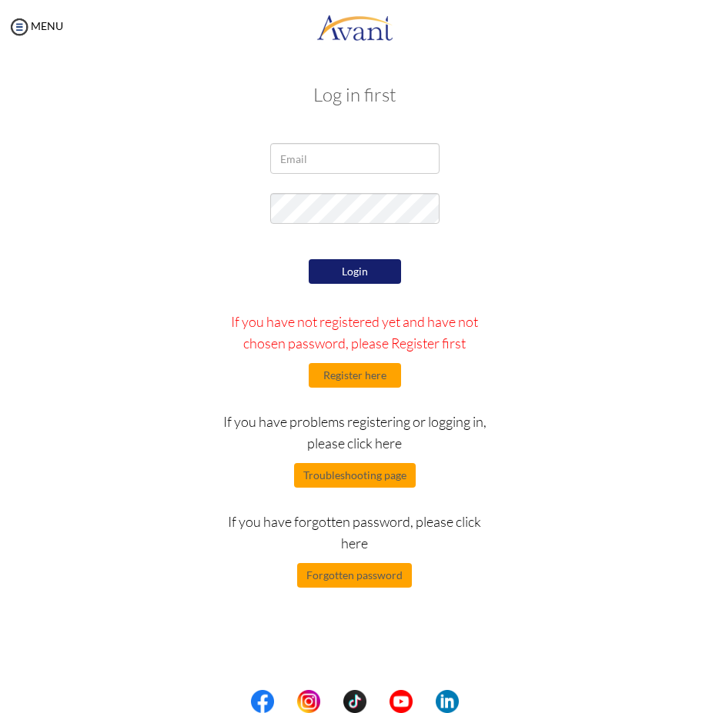
type input "[EMAIL_ADDRESS][DOMAIN_NAME]"
click at [365, 275] on button "Login" at bounding box center [355, 271] width 92 height 25
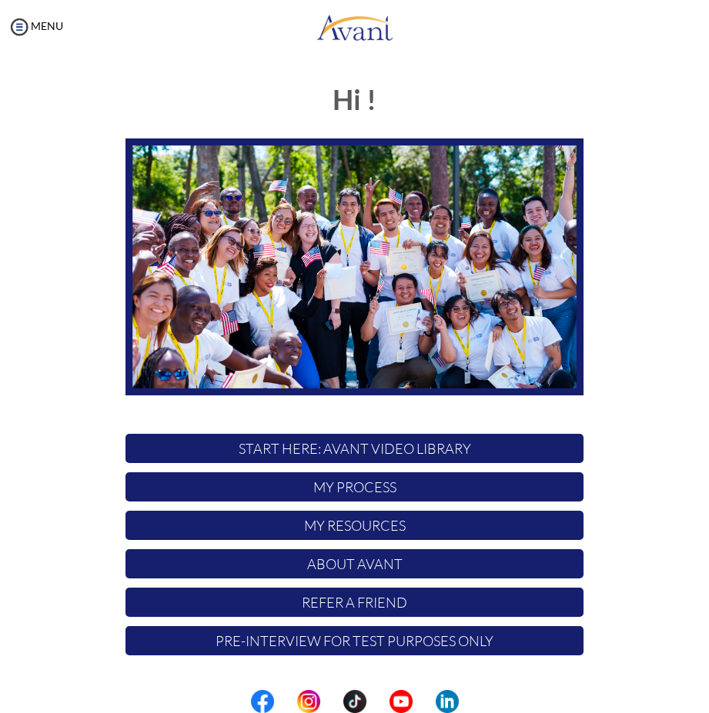
click at [399, 482] on p "My Process" at bounding box center [354, 486] width 458 height 29
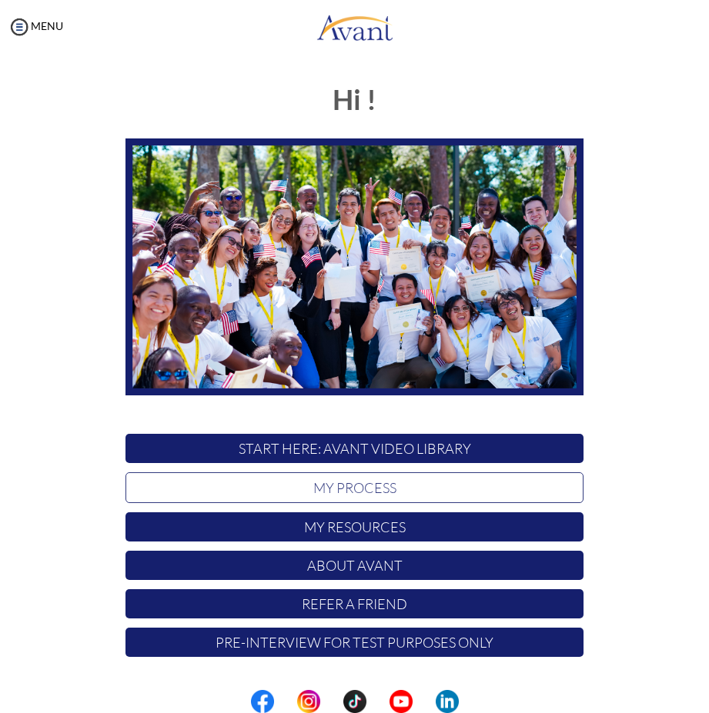
click at [399, 482] on p "My Process" at bounding box center [354, 487] width 458 height 31
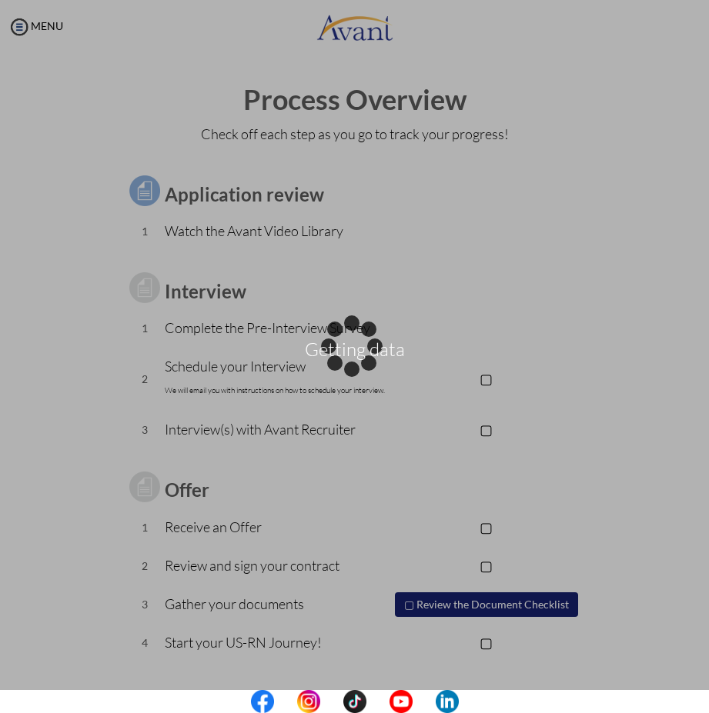
click at [365, 368] on div "Getting data" at bounding box center [355, 357] width 22 height 22
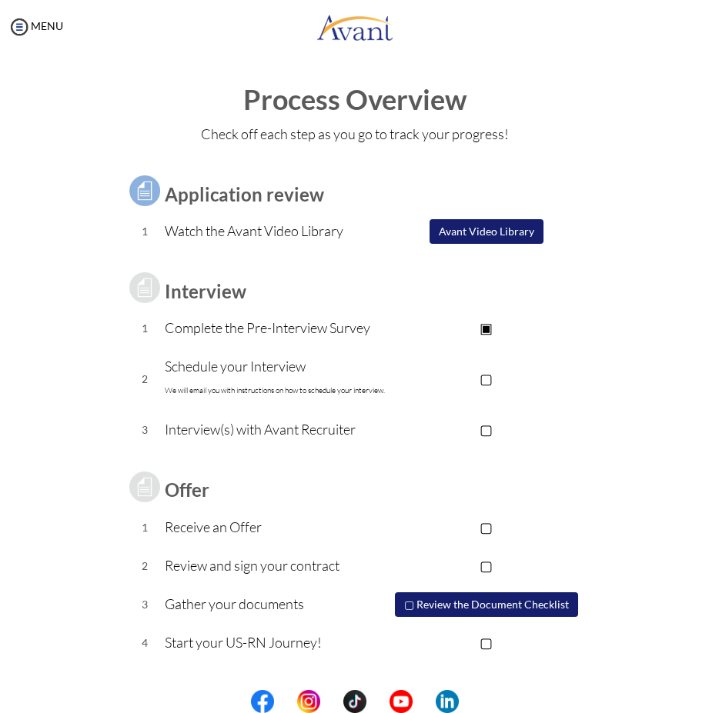
click at [488, 381] on p "▢" at bounding box center [486, 379] width 195 height 22
click at [403, 384] on p "▣" at bounding box center [486, 379] width 195 height 22
click at [403, 384] on p "▢" at bounding box center [486, 379] width 195 height 22
click at [402, 385] on p "▣" at bounding box center [486, 379] width 195 height 22
click at [360, 442] on td "Interview(s) with Avant Recruiter" at bounding box center [277, 430] width 224 height 38
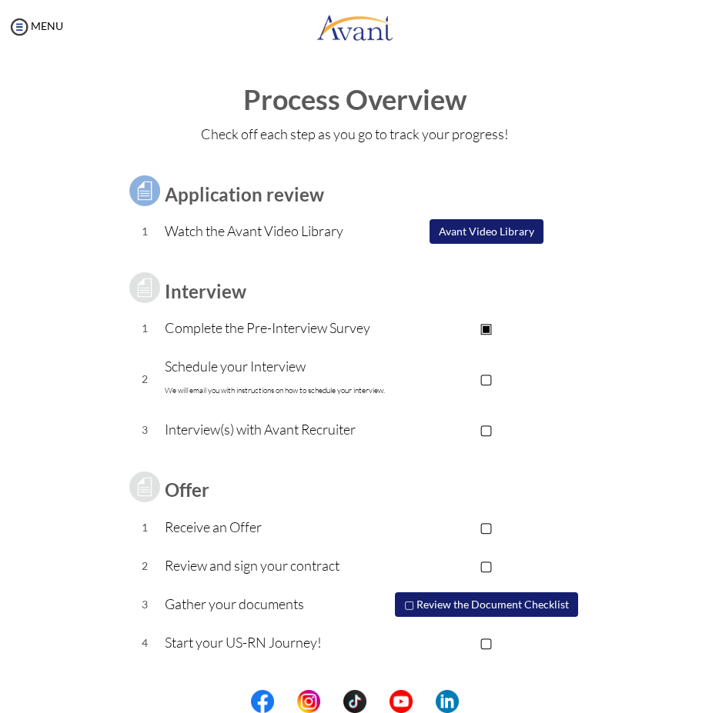
drag, startPoint x: 390, startPoint y: 434, endPoint x: 476, endPoint y: 442, distance: 86.6
click at [400, 435] on tr "3 Interview(s) with Avant Recruiter ▢" at bounding box center [354, 430] width 458 height 38
click at [489, 429] on p "▢" at bounding box center [486, 430] width 195 height 22
click at [469, 428] on p "▣" at bounding box center [486, 430] width 195 height 22
click at [469, 428] on p "▢" at bounding box center [486, 430] width 195 height 22
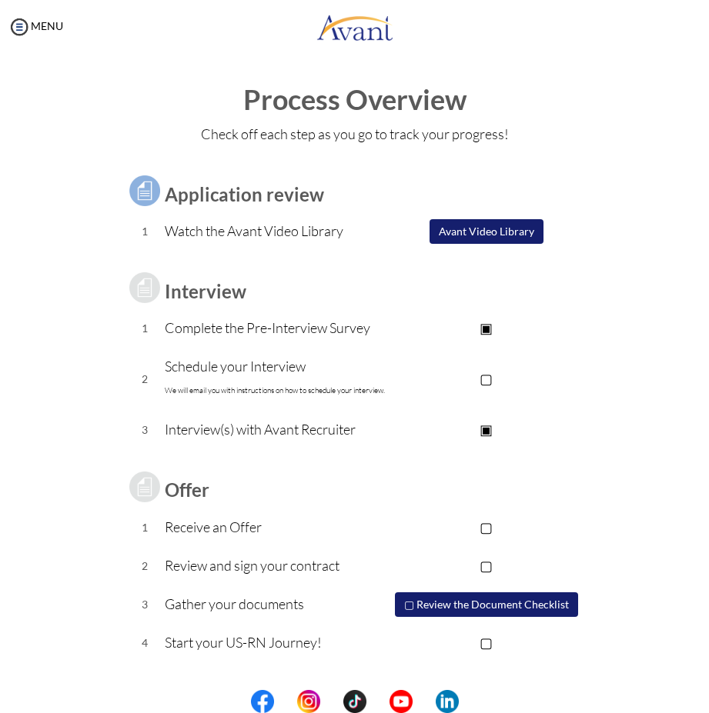
click at [469, 428] on p "▣" at bounding box center [486, 430] width 195 height 22
click at [518, 234] on button "Avant Video Library" at bounding box center [486, 231] width 114 height 25
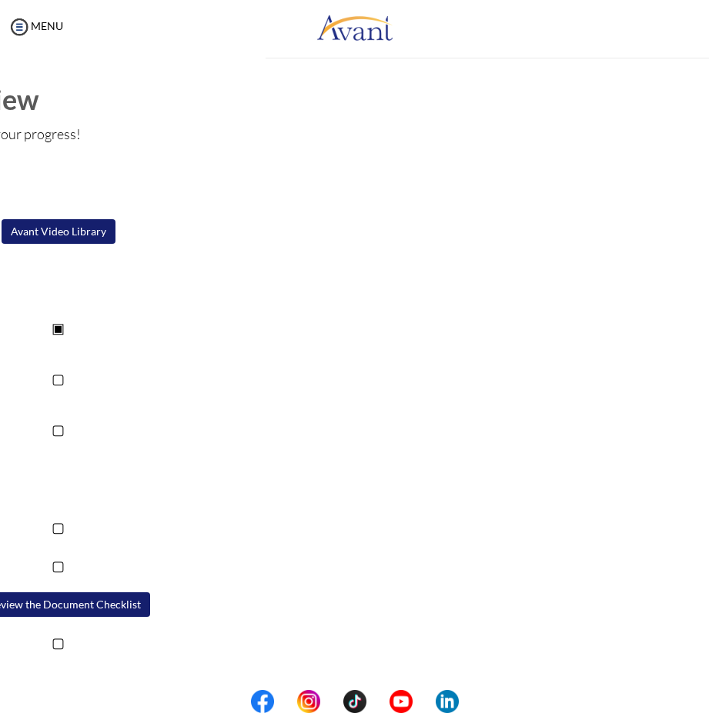
click at [518, 234] on div "My Status What is the next step? We would like you to watch the introductory vi…" at bounding box center [354, 410] width 709 height 713
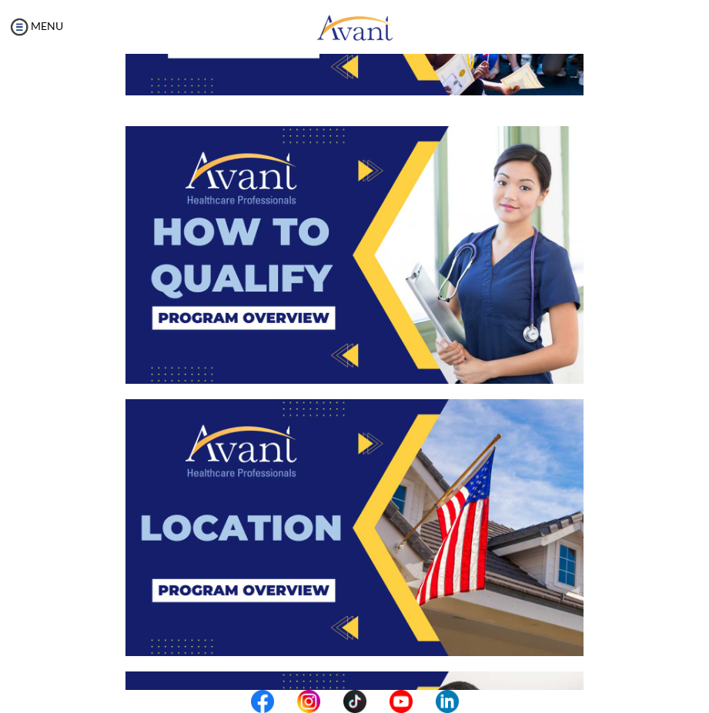
scroll to position [308, 0]
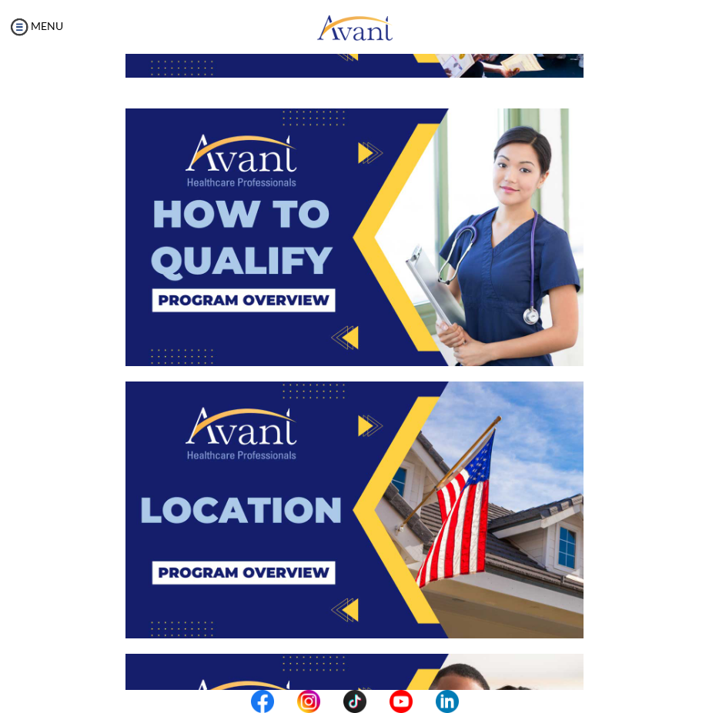
click at [342, 322] on img at bounding box center [354, 237] width 458 height 258
